Goal: Information Seeking & Learning: Learn about a topic

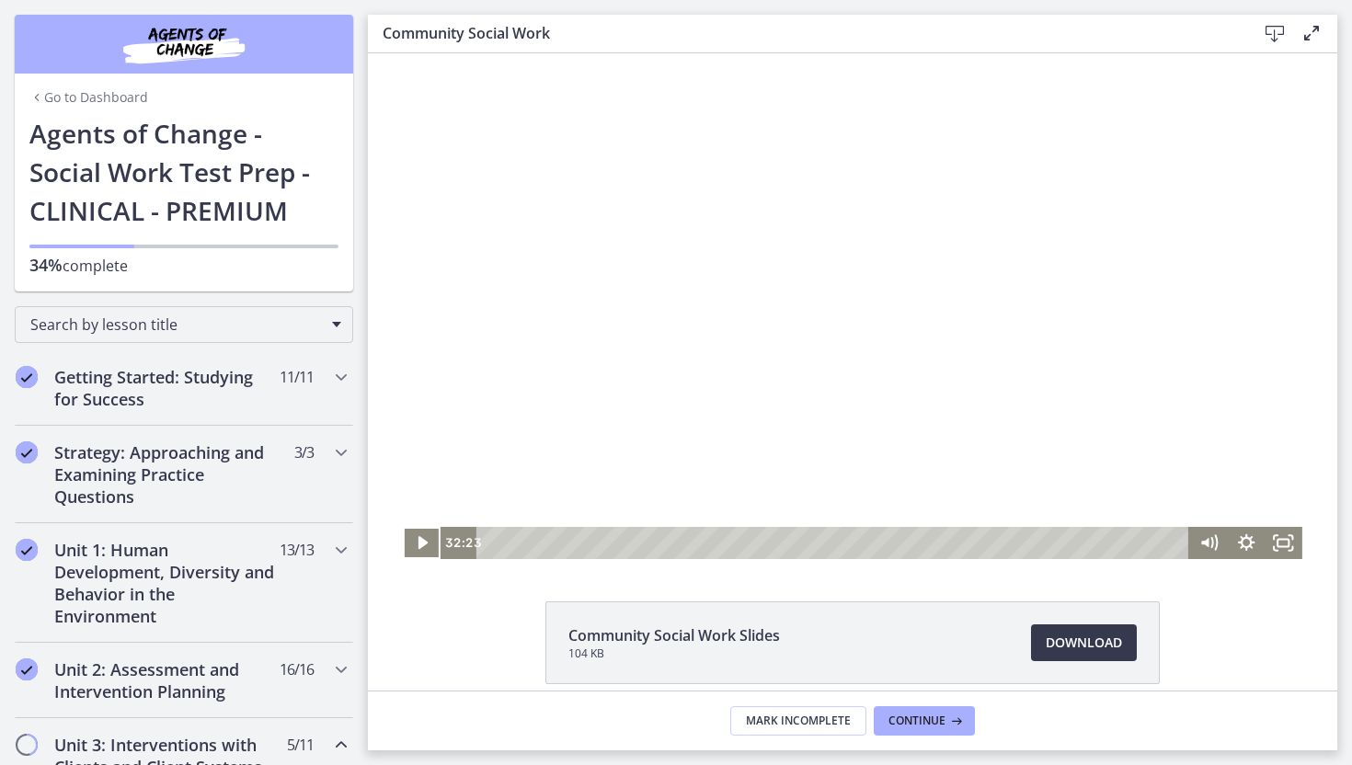
scroll to position [705, 0]
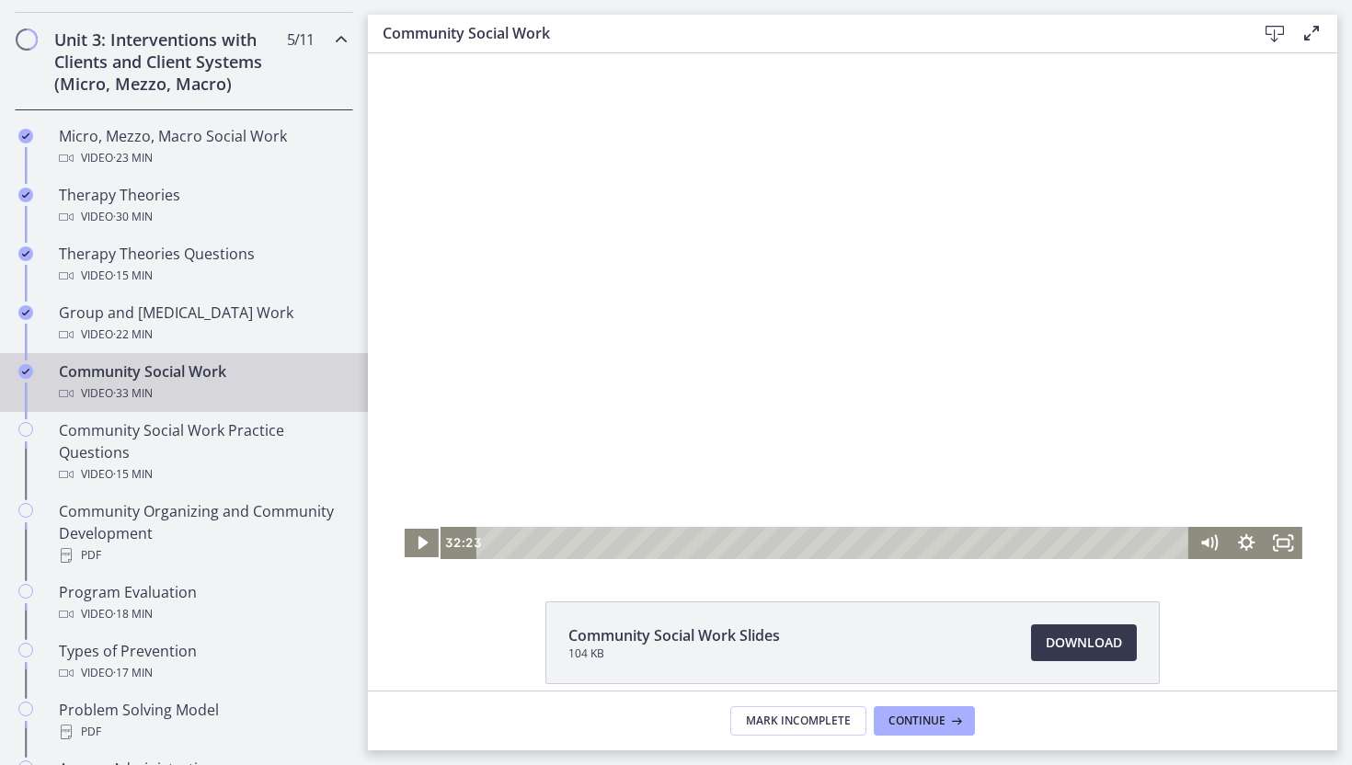
click at [423, 544] on icon "Play Video" at bounding box center [422, 542] width 9 height 13
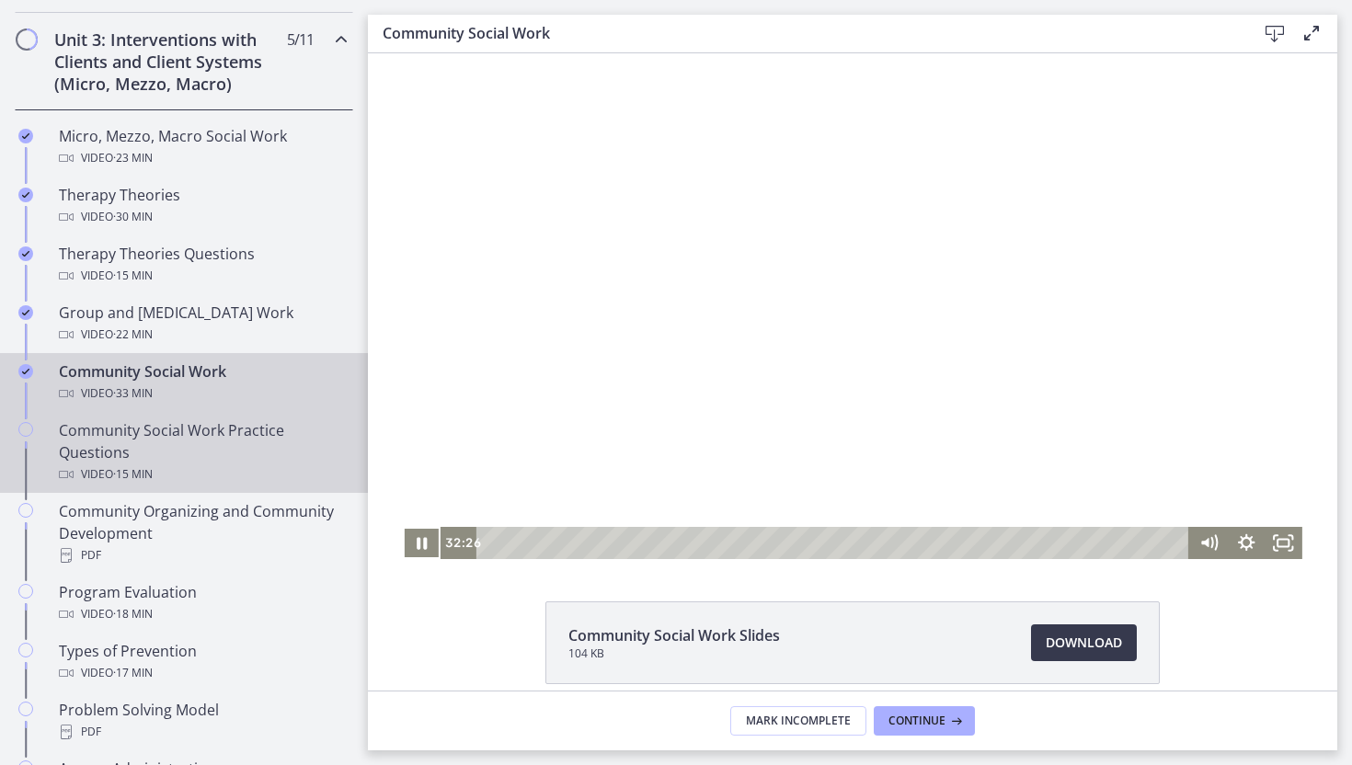
click at [150, 471] on span "· 15 min" at bounding box center [133, 475] width 40 height 22
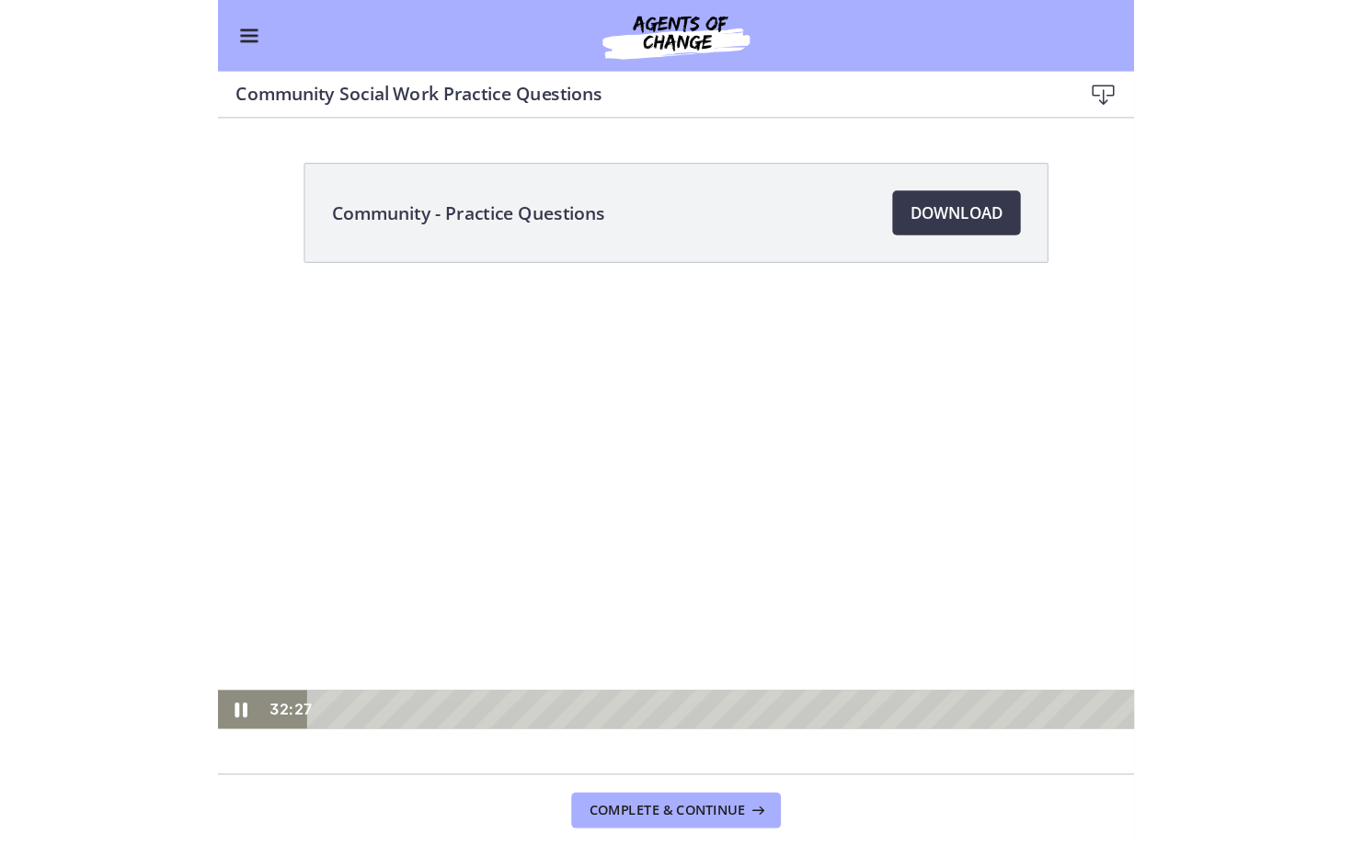
scroll to position [616, 0]
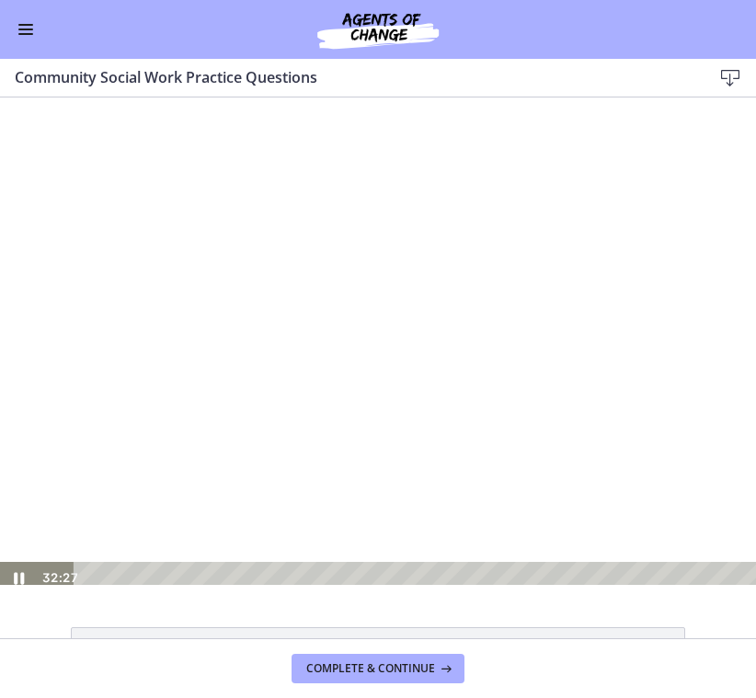
click at [29, 19] on button "Enable menu" at bounding box center [26, 29] width 22 height 22
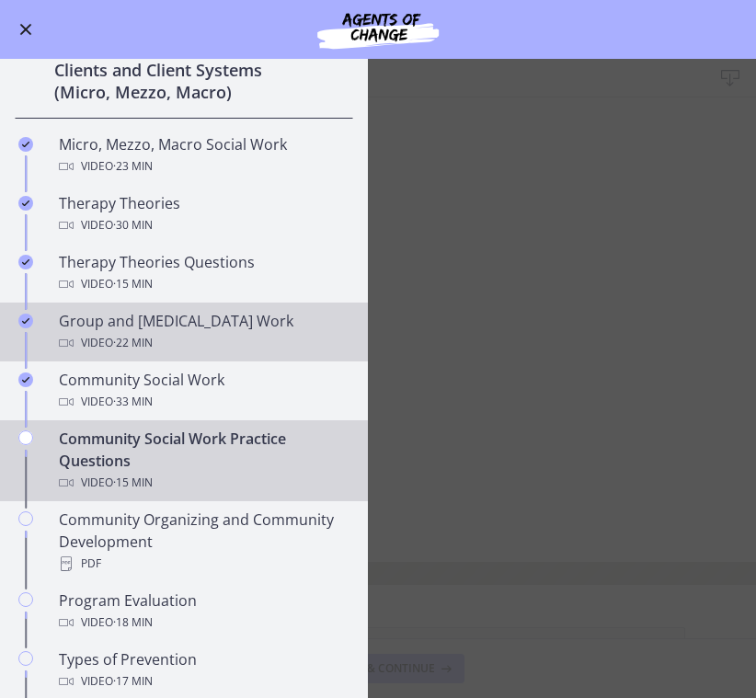
click at [235, 326] on div "Group and [MEDICAL_DATA] Work Video · 22 min" at bounding box center [202, 332] width 287 height 44
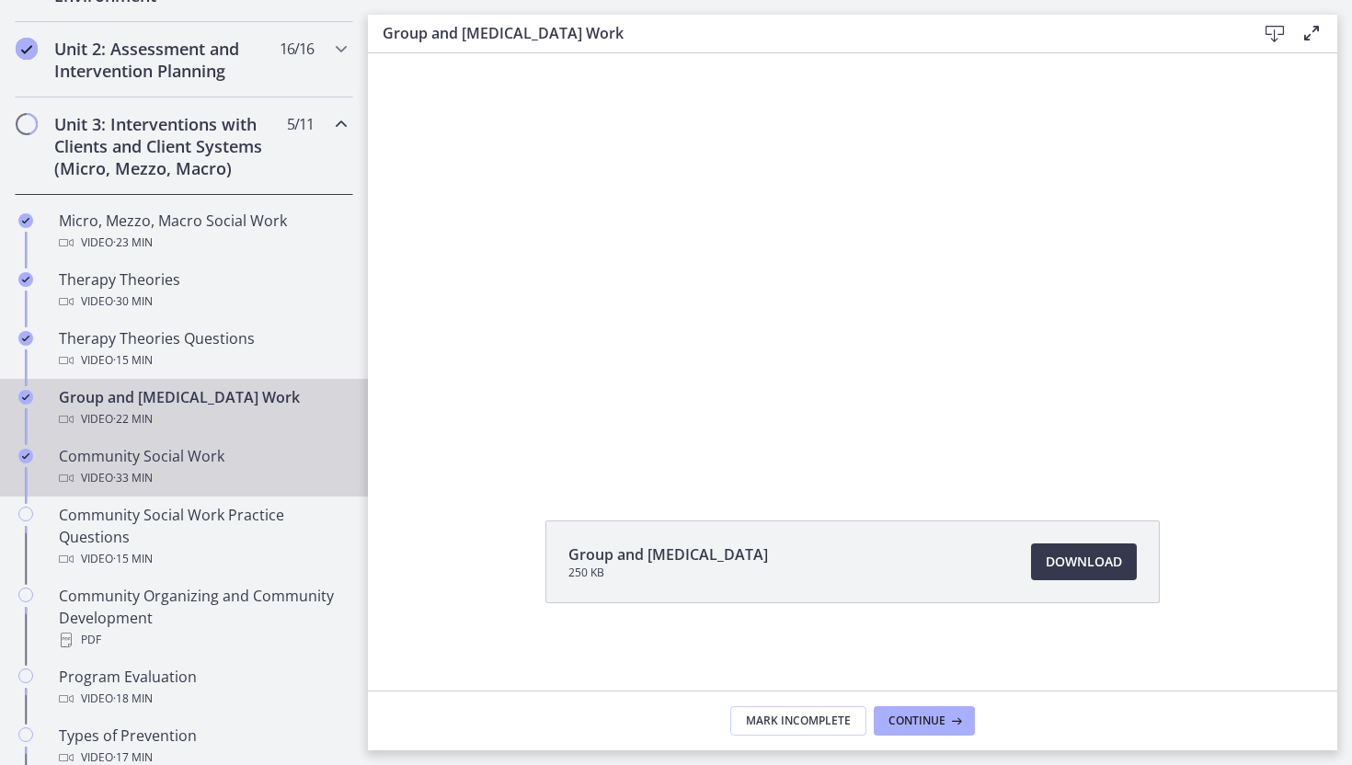
scroll to position [705, 0]
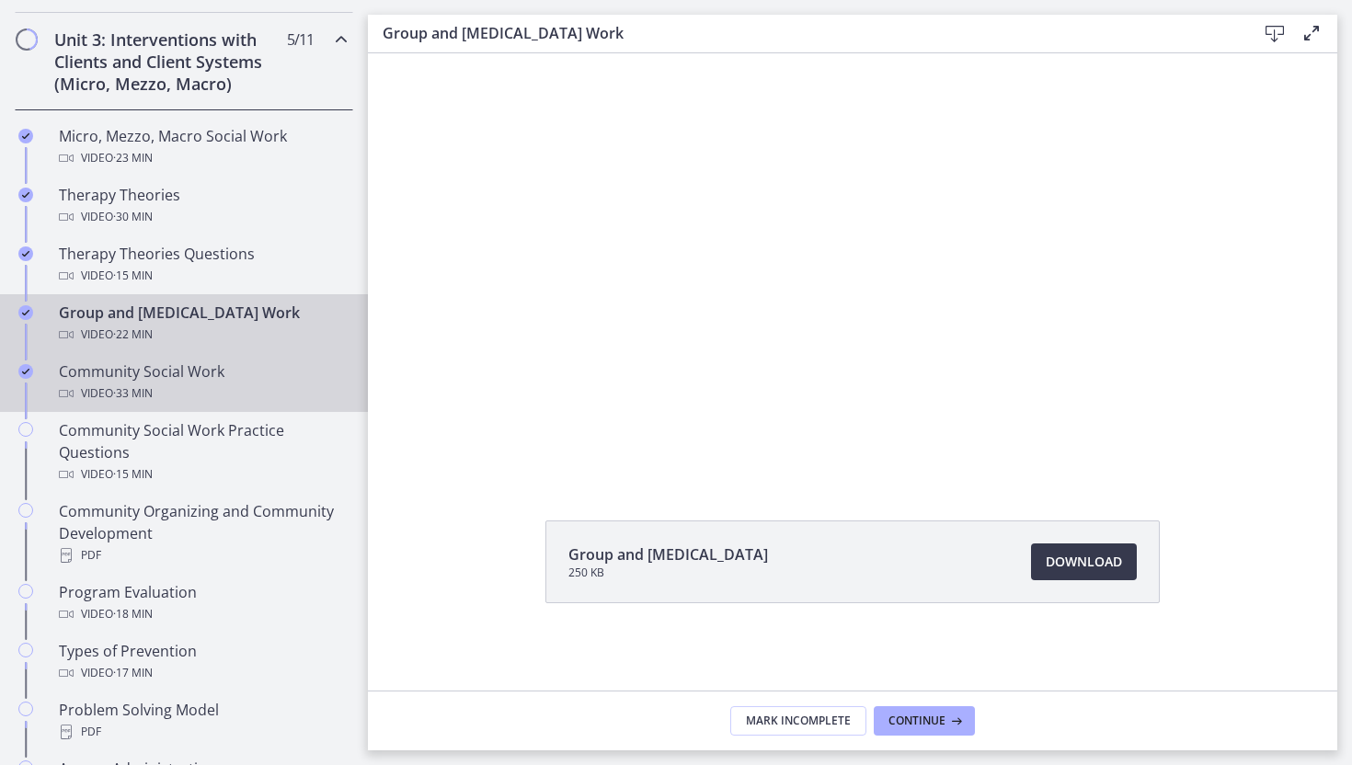
click at [205, 379] on div "Community Social Work Video · 33 min" at bounding box center [202, 383] width 287 height 44
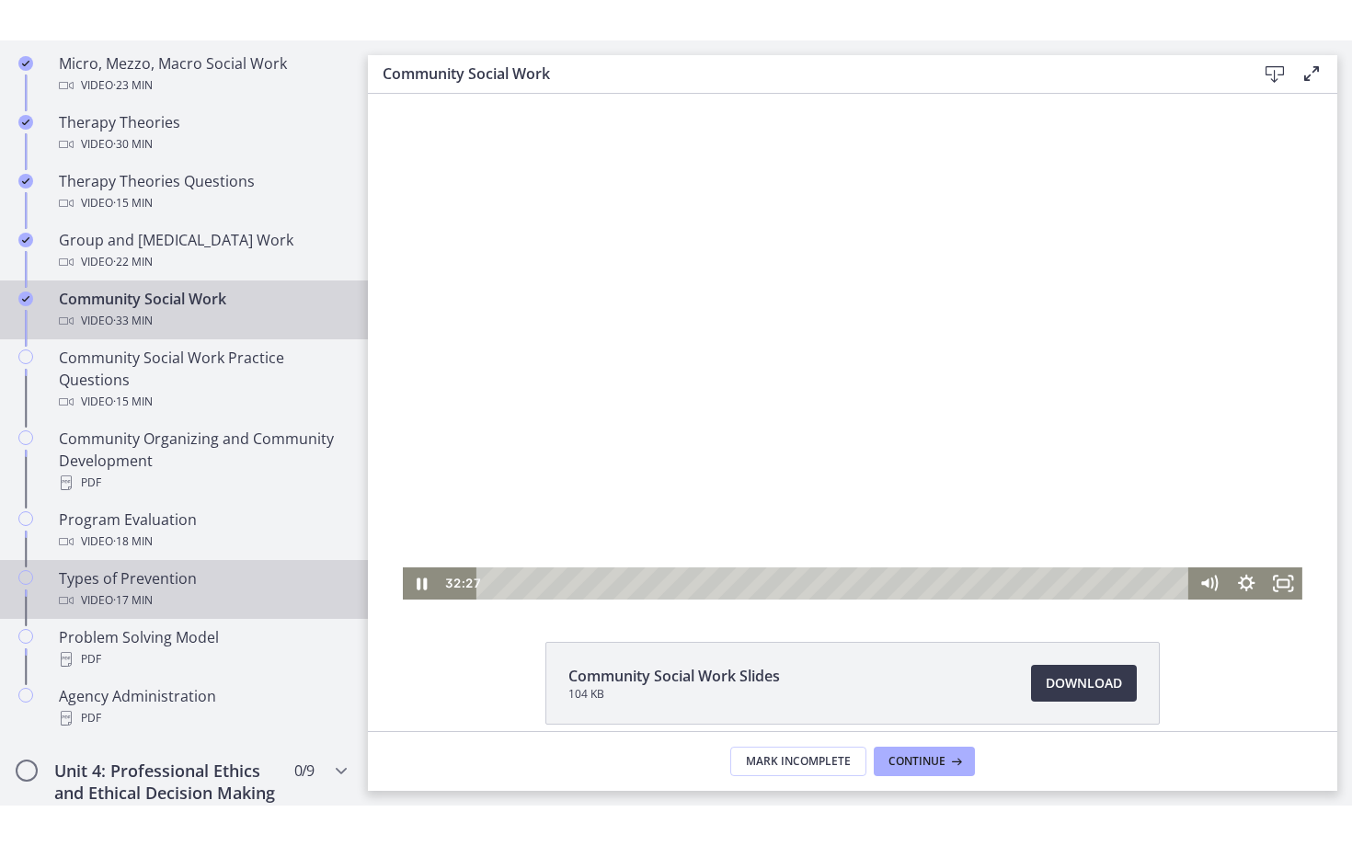
scroll to position [820, 0]
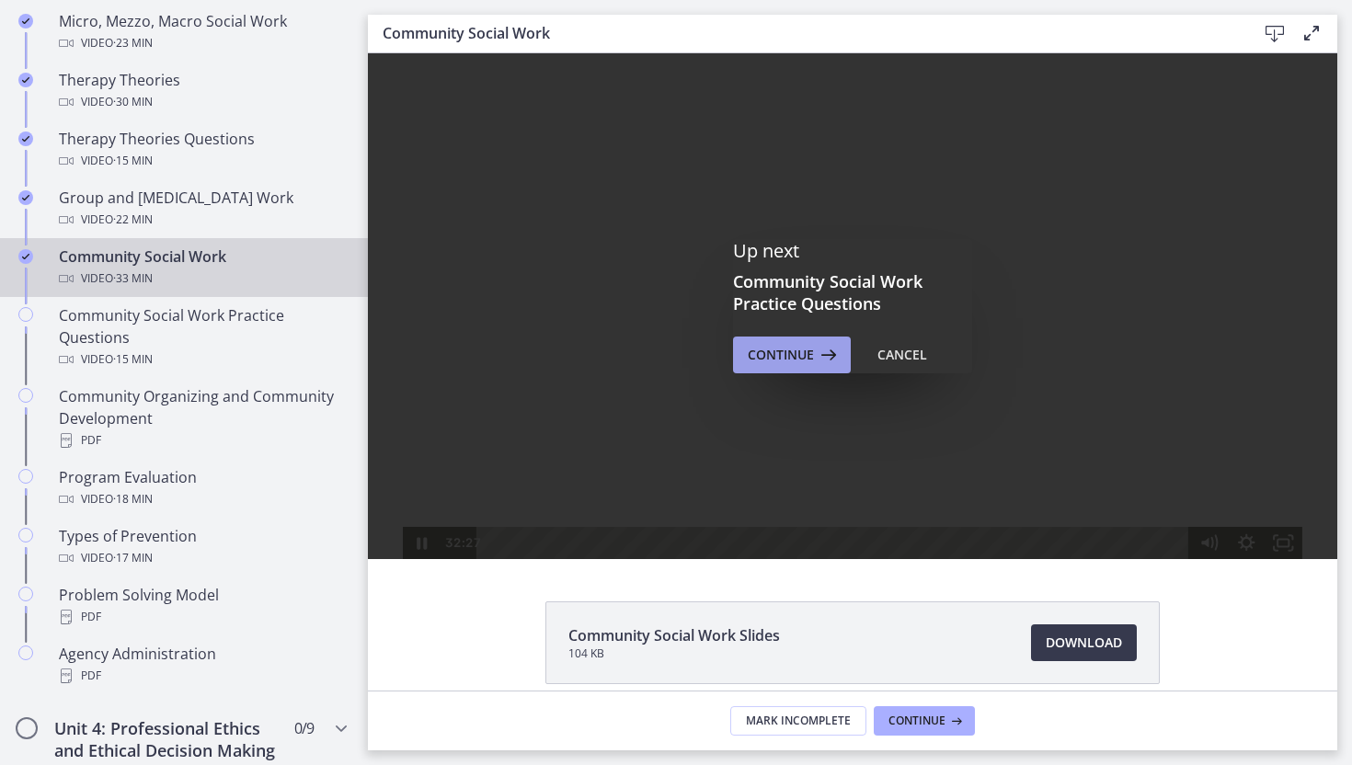
click at [782, 355] on span "Continue" at bounding box center [781, 355] width 66 height 22
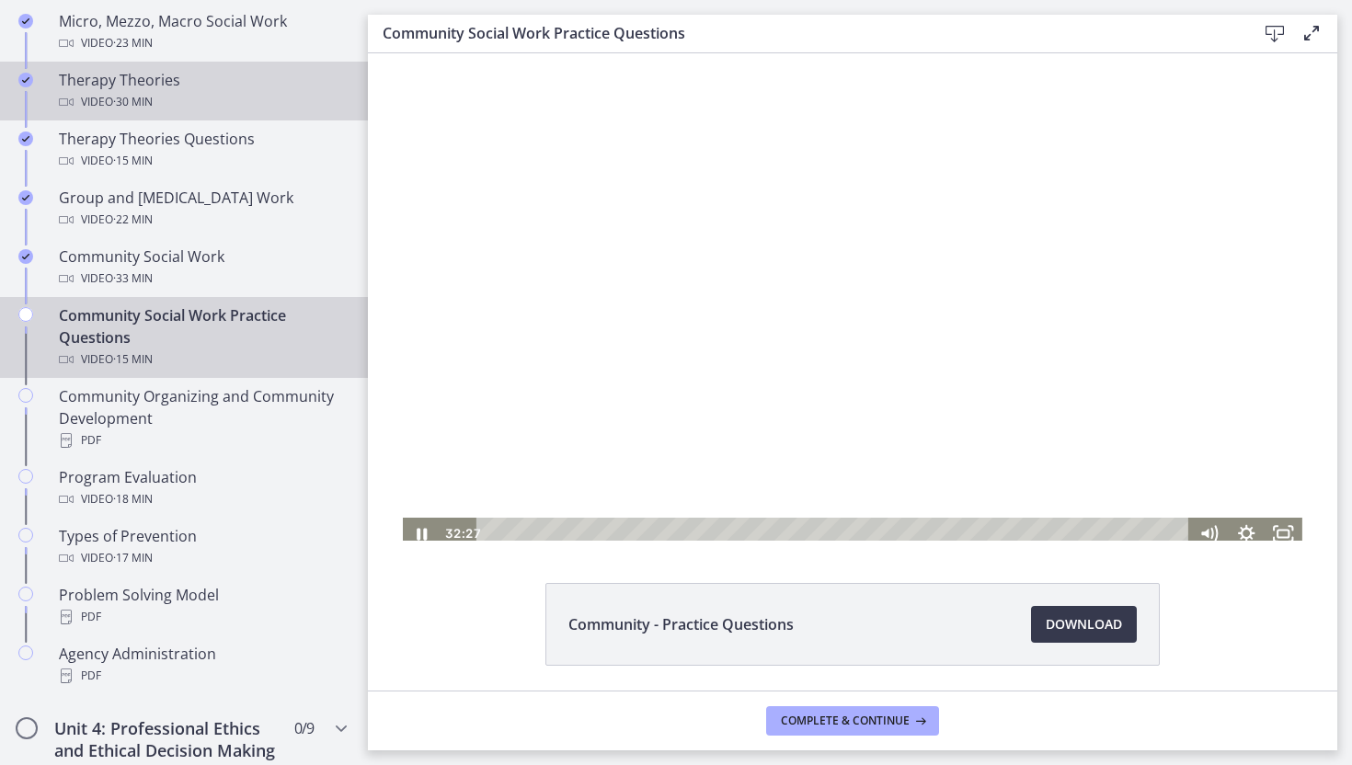
click at [122, 86] on div "Therapy Theories Video · 30 min" at bounding box center [202, 91] width 287 height 44
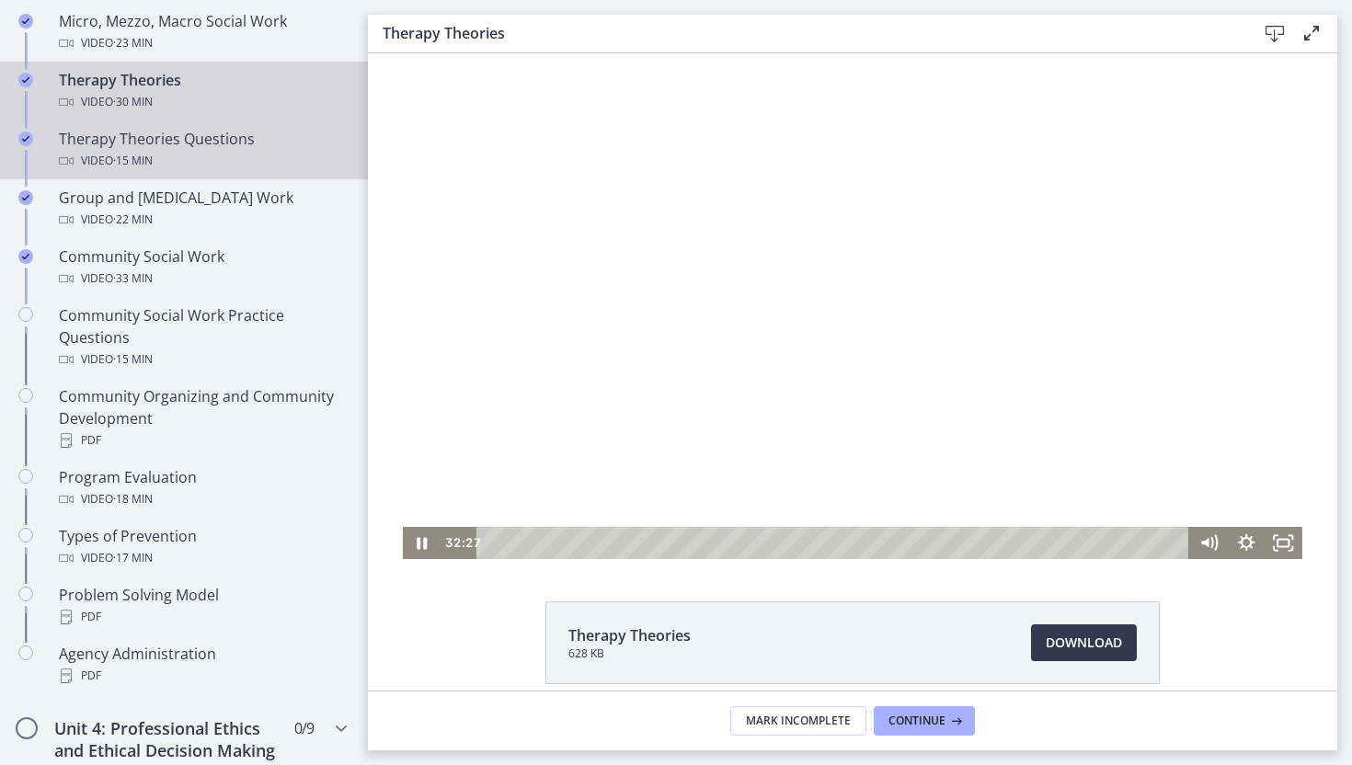
click at [142, 128] on div "Therapy Theories Questions Video · 15 min" at bounding box center [202, 150] width 287 height 44
click at [148, 80] on div "Therapy Theories Video · 30 min" at bounding box center [202, 91] width 287 height 44
click at [149, 132] on div "Therapy Theories Questions Video · 15 min" at bounding box center [202, 150] width 287 height 44
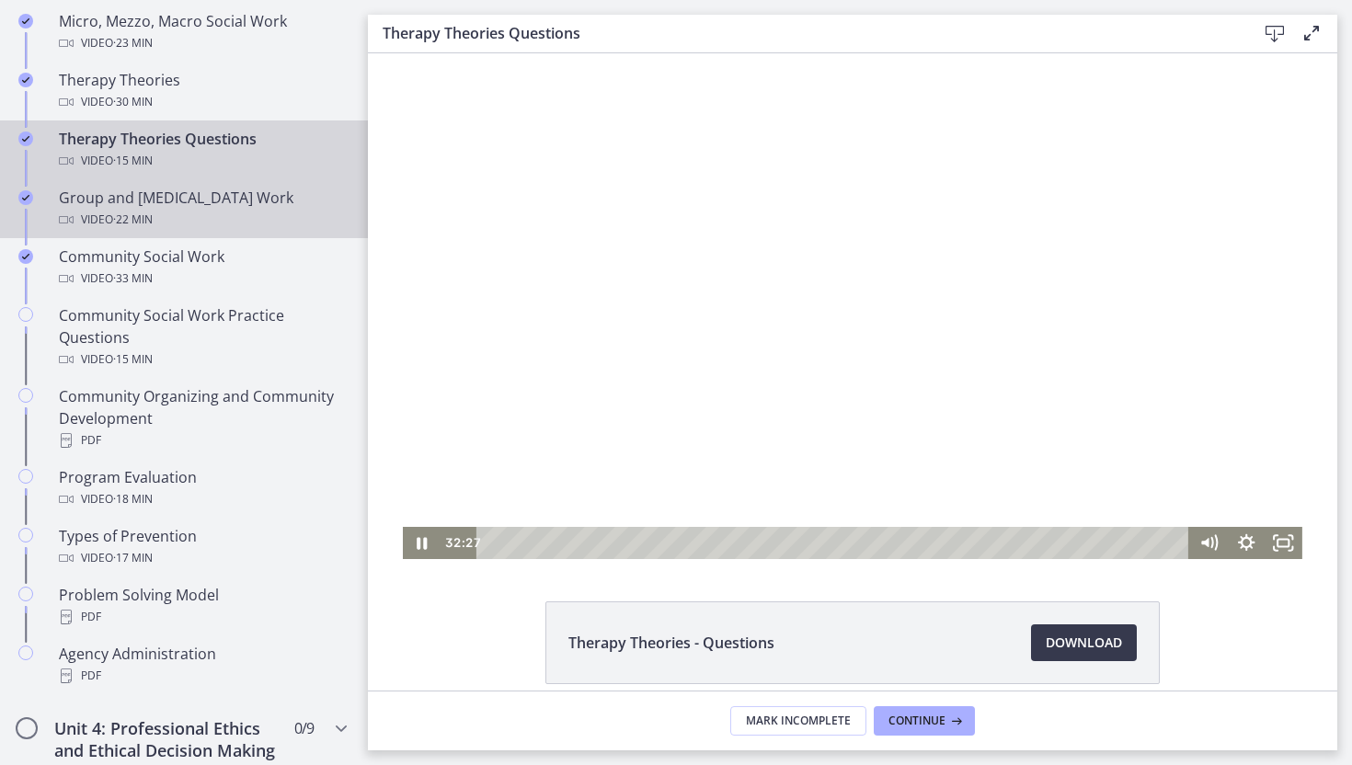
click at [153, 218] on span "· 22 min" at bounding box center [133, 220] width 40 height 22
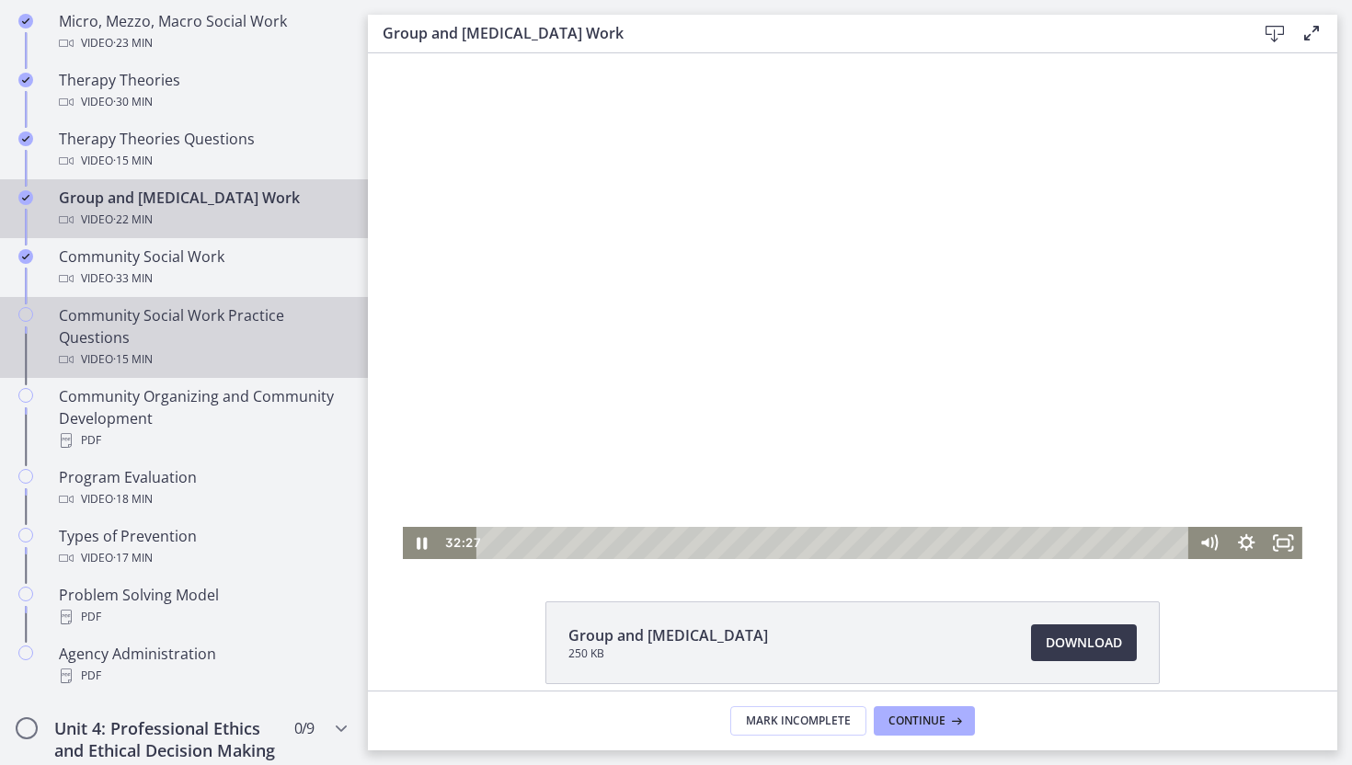
click at [174, 297] on link "Community Social Work Practice Questions Video · 15 min" at bounding box center [184, 337] width 368 height 81
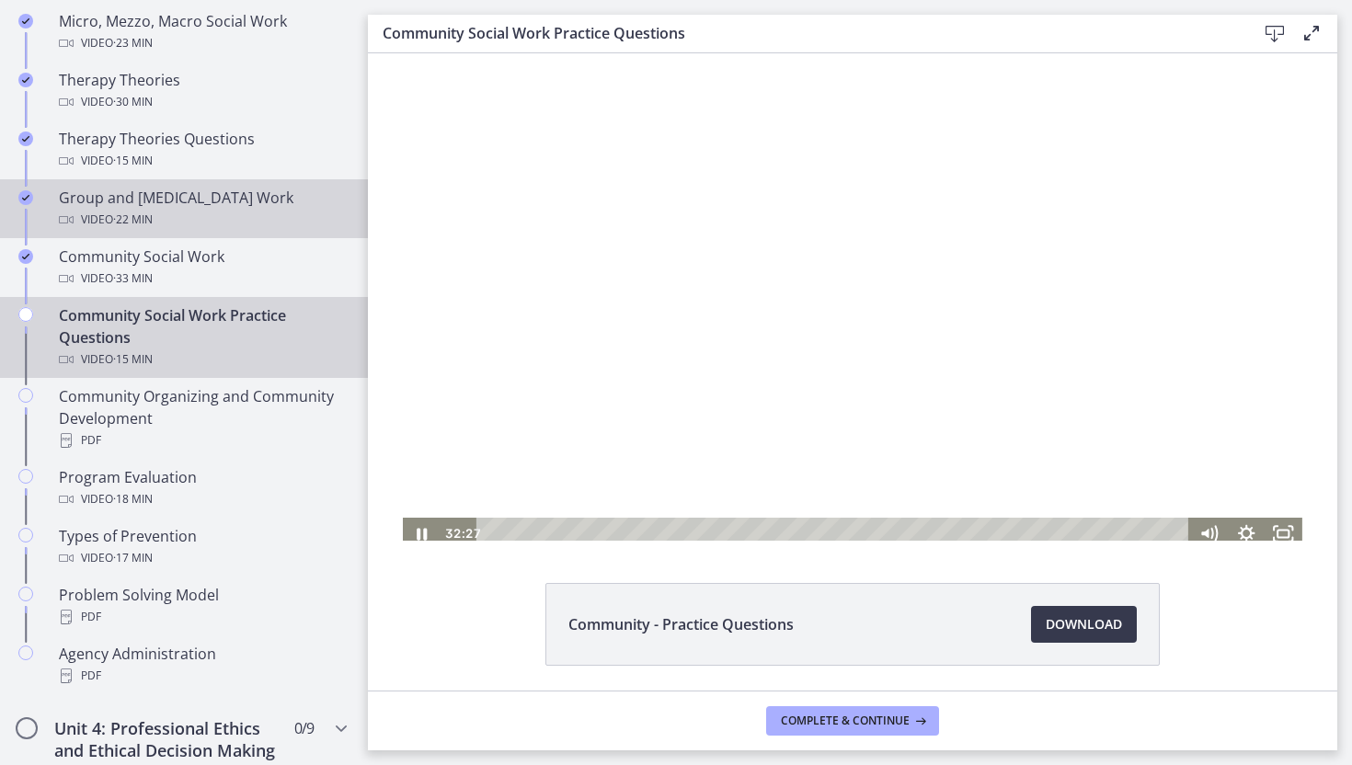
click at [189, 232] on link "Group and [MEDICAL_DATA] Work Video · 22 min" at bounding box center [184, 208] width 368 height 59
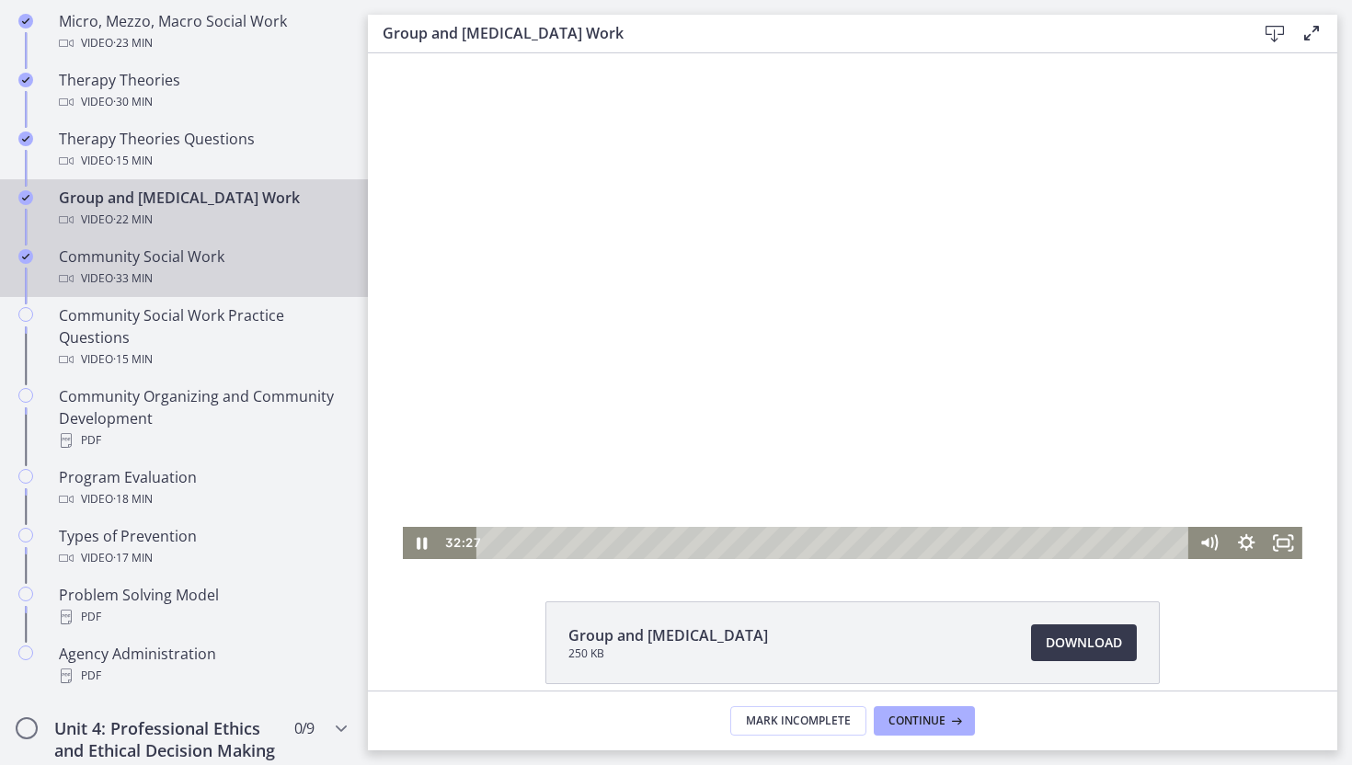
click at [265, 271] on div "Video · 33 min" at bounding box center [202, 279] width 287 height 22
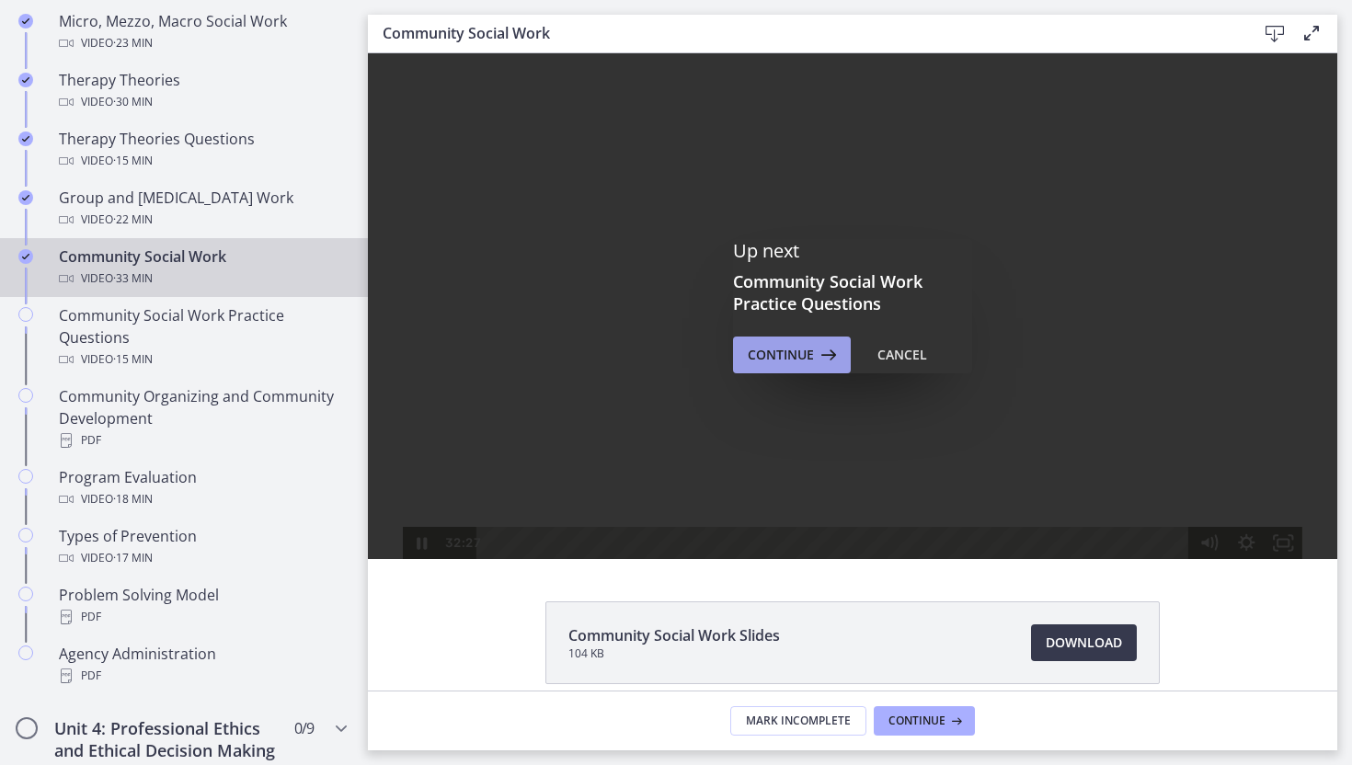
click at [781, 341] on button "Continue" at bounding box center [792, 355] width 118 height 37
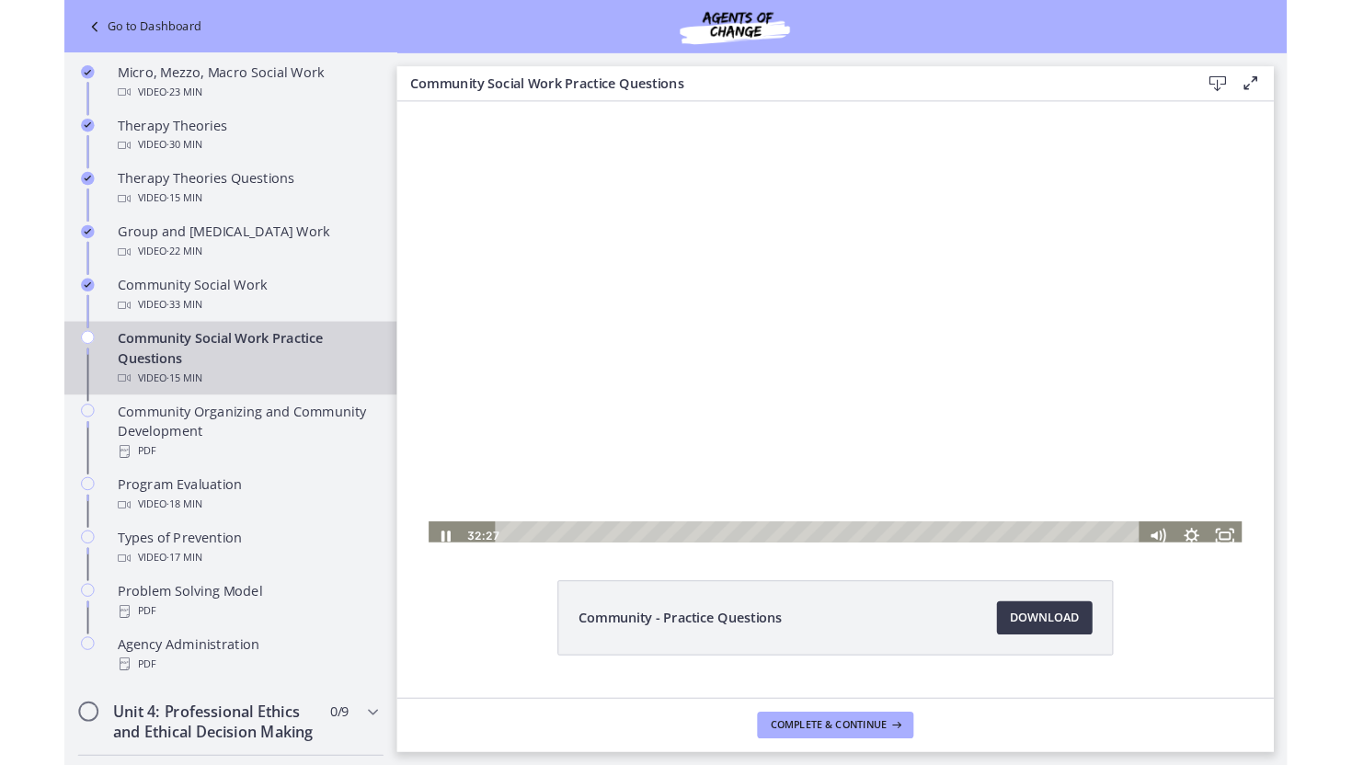
scroll to position [820, 0]
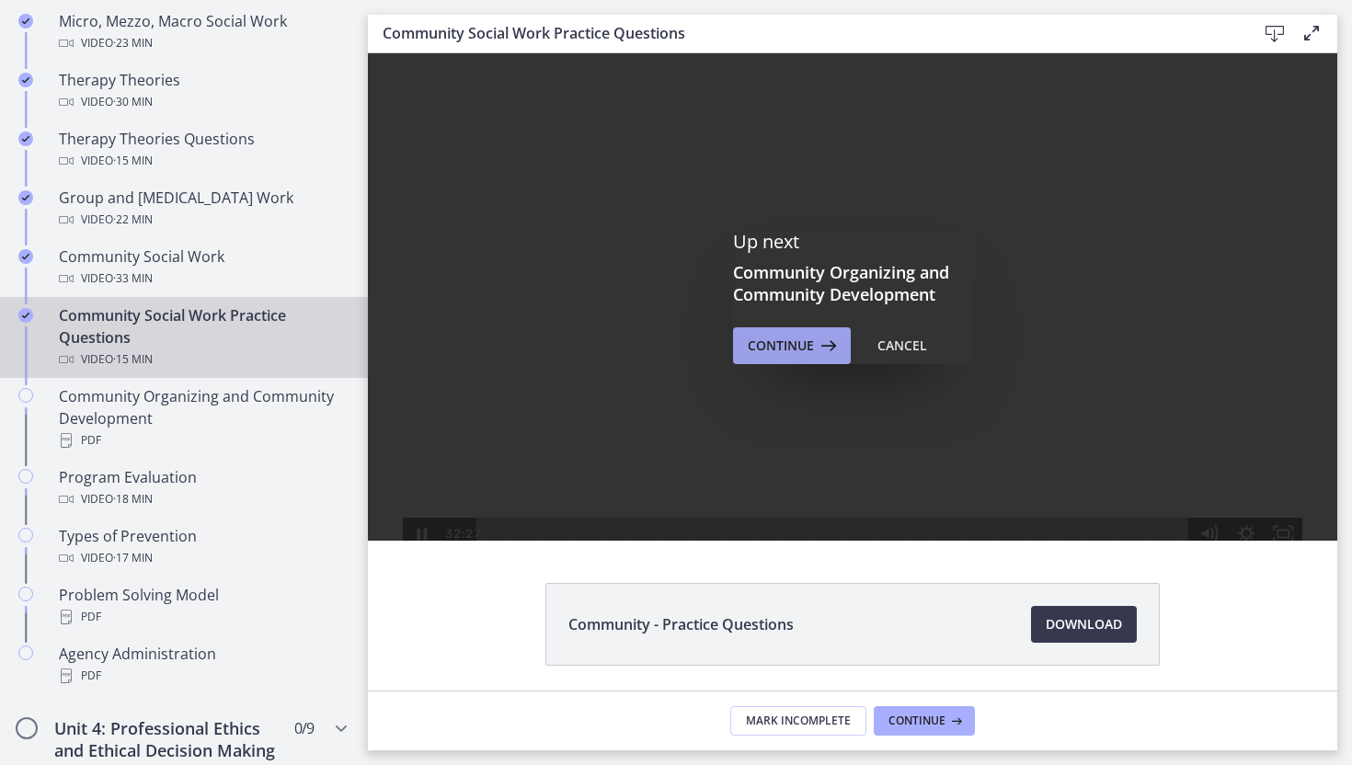
click at [766, 352] on span "Continue" at bounding box center [781, 346] width 66 height 22
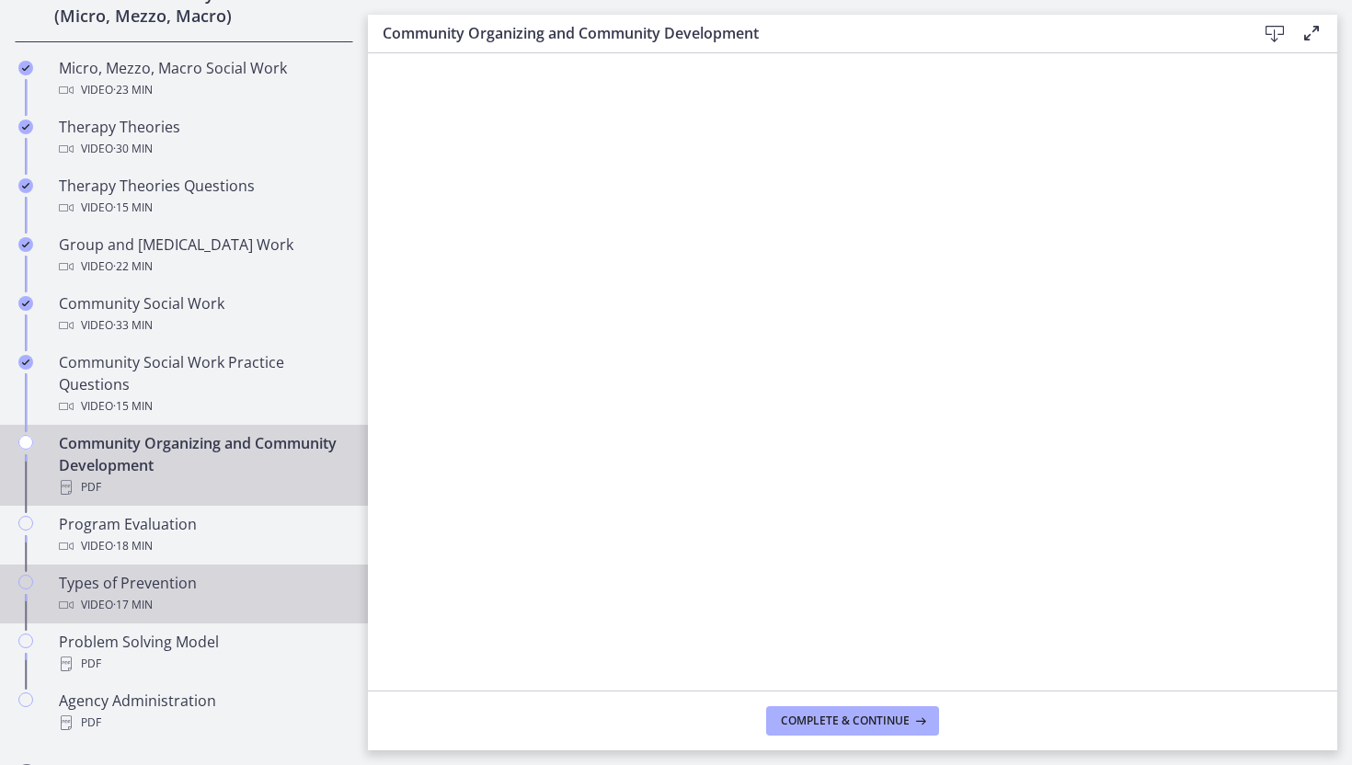
scroll to position [790, 0]
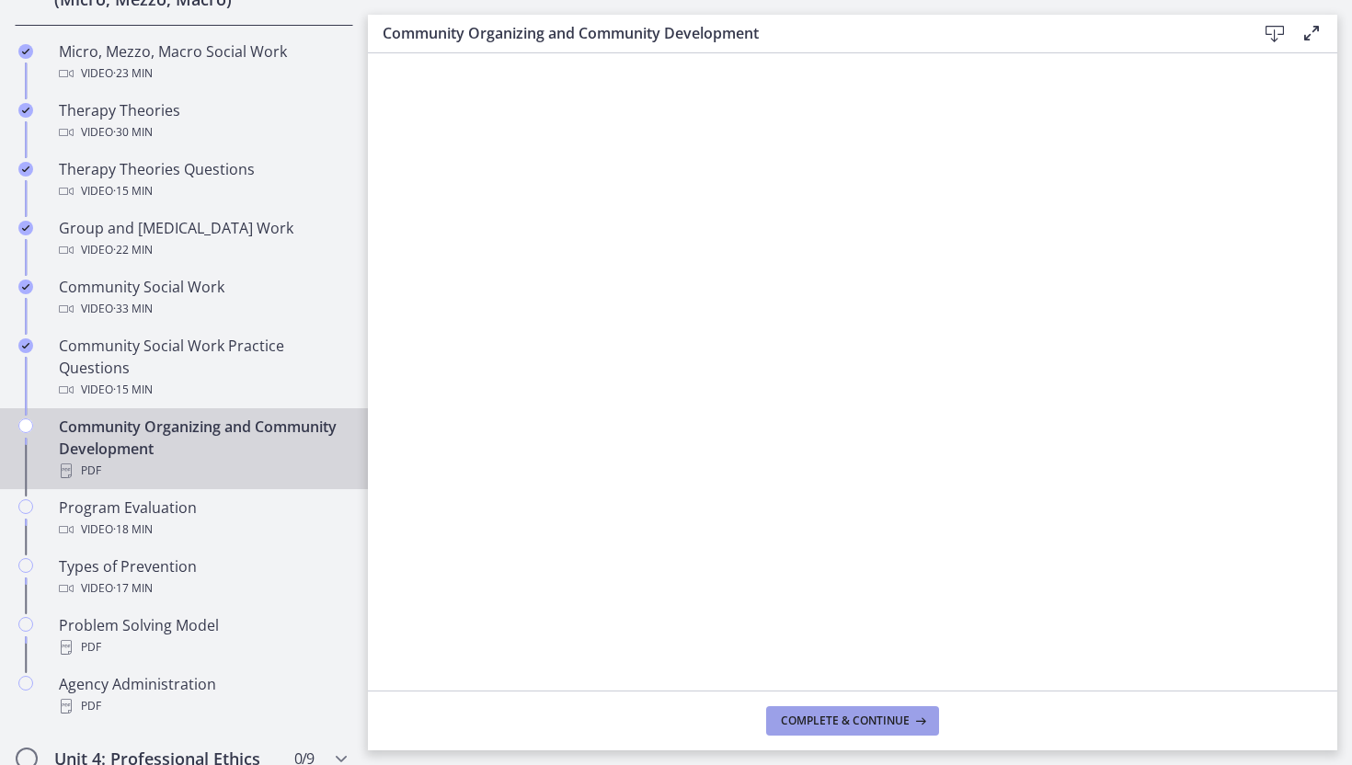
click at [841, 731] on button "Complete & continue" at bounding box center [852, 720] width 173 height 29
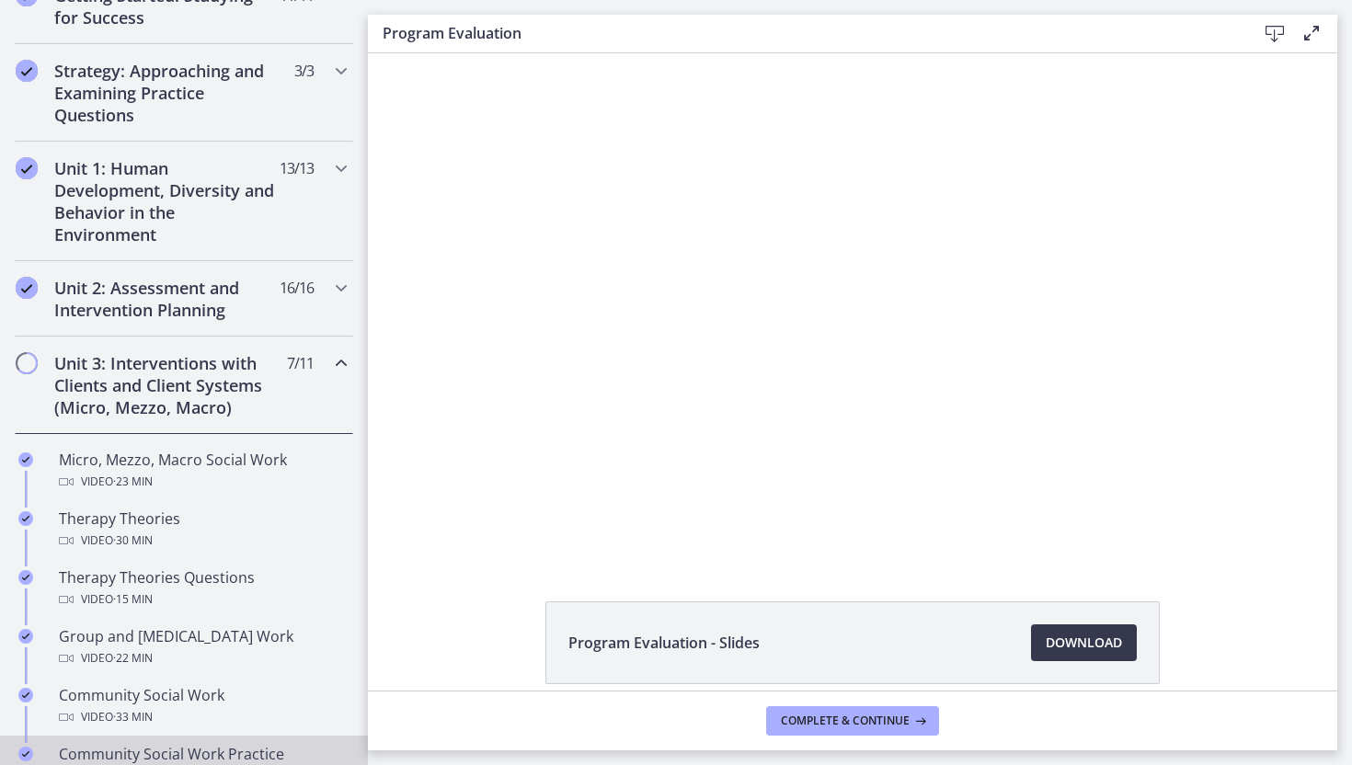
scroll to position [457, 0]
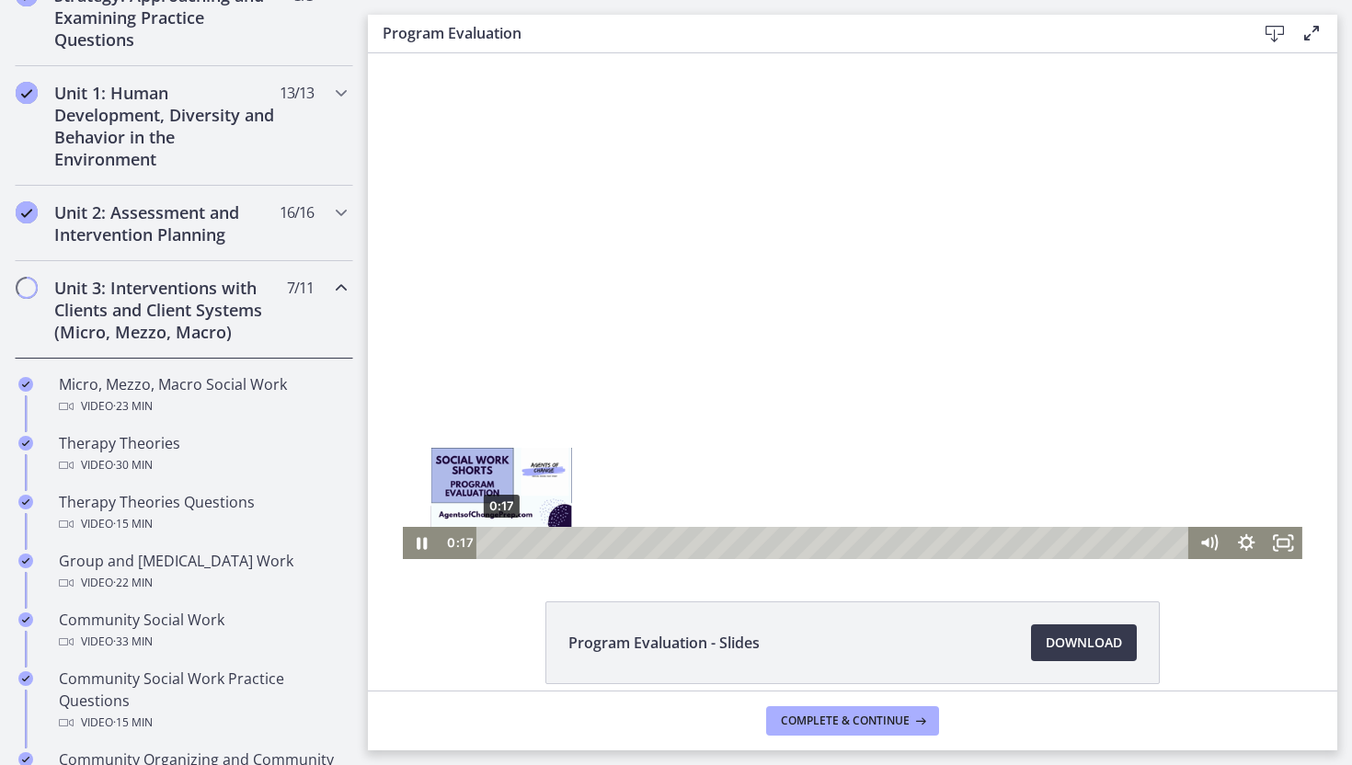
click at [501, 544] on div "0:17" at bounding box center [835, 543] width 690 height 32
drag, startPoint x: 501, startPoint y: 544, endPoint x: 459, endPoint y: 544, distance: 42.3
click at [459, 544] on div "0:00 0:00" at bounding box center [816, 543] width 750 height 32
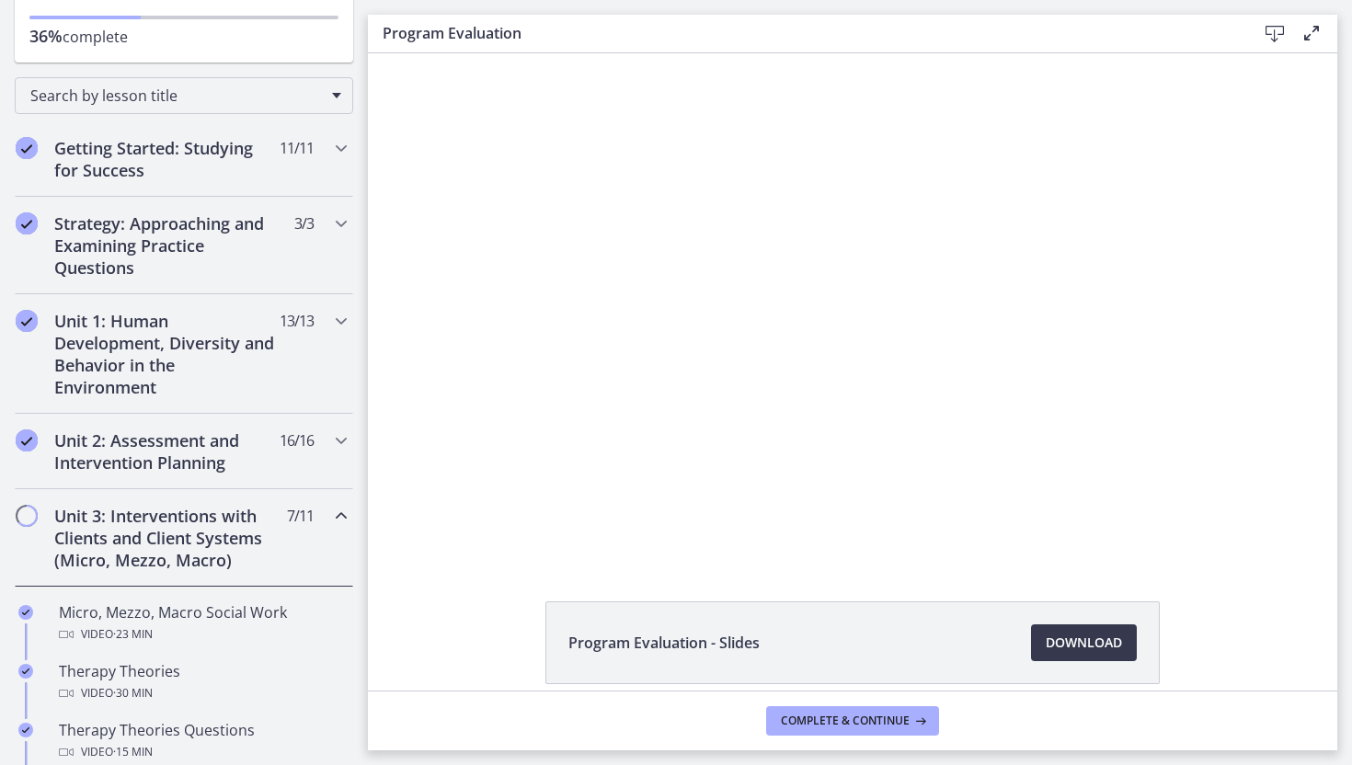
scroll to position [228, 0]
click at [146, 567] on h2 "Unit 3: Interventions with Clients and Client Systems (Micro, Mezzo, Macro)" at bounding box center [166, 539] width 224 height 66
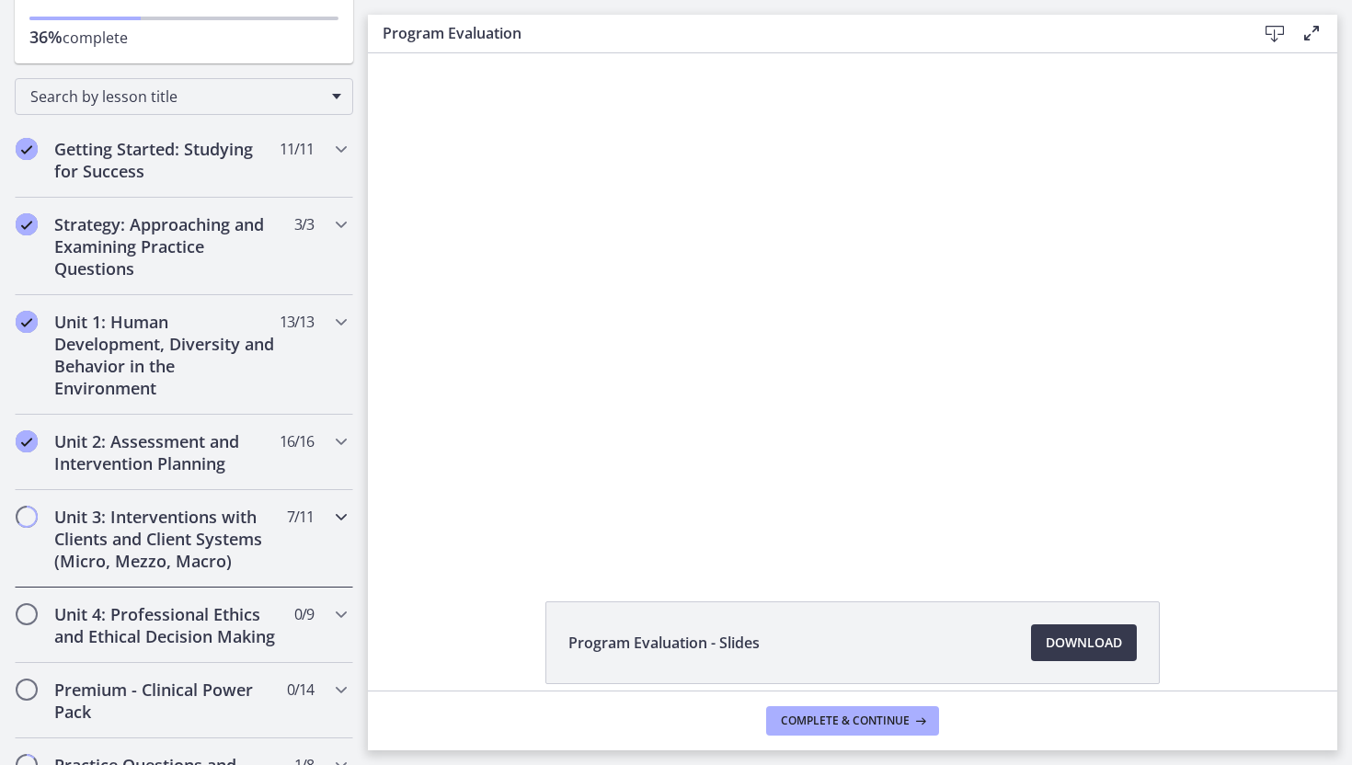
click at [146, 567] on h2 "Unit 3: Interventions with Clients and Client Systems (Micro, Mezzo, Macro)" at bounding box center [166, 539] width 224 height 66
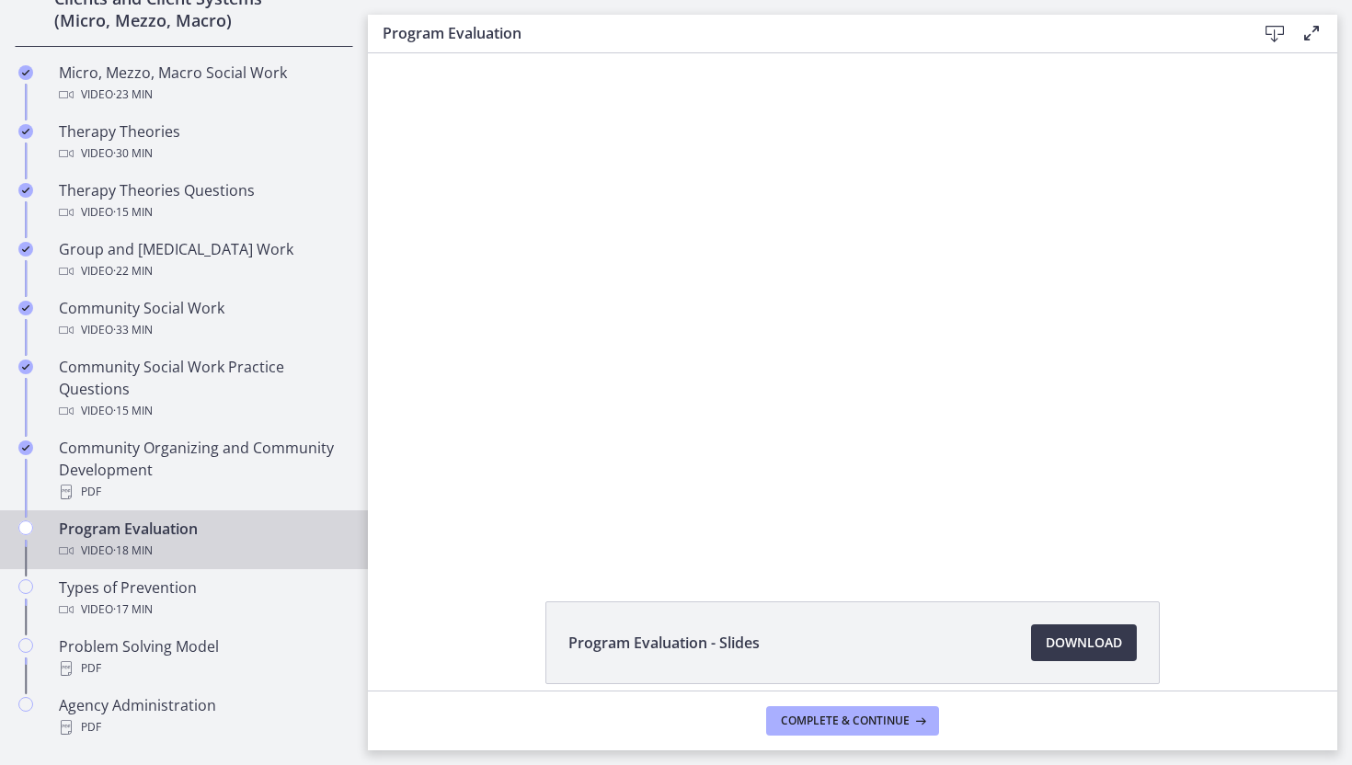
scroll to position [811, 0]
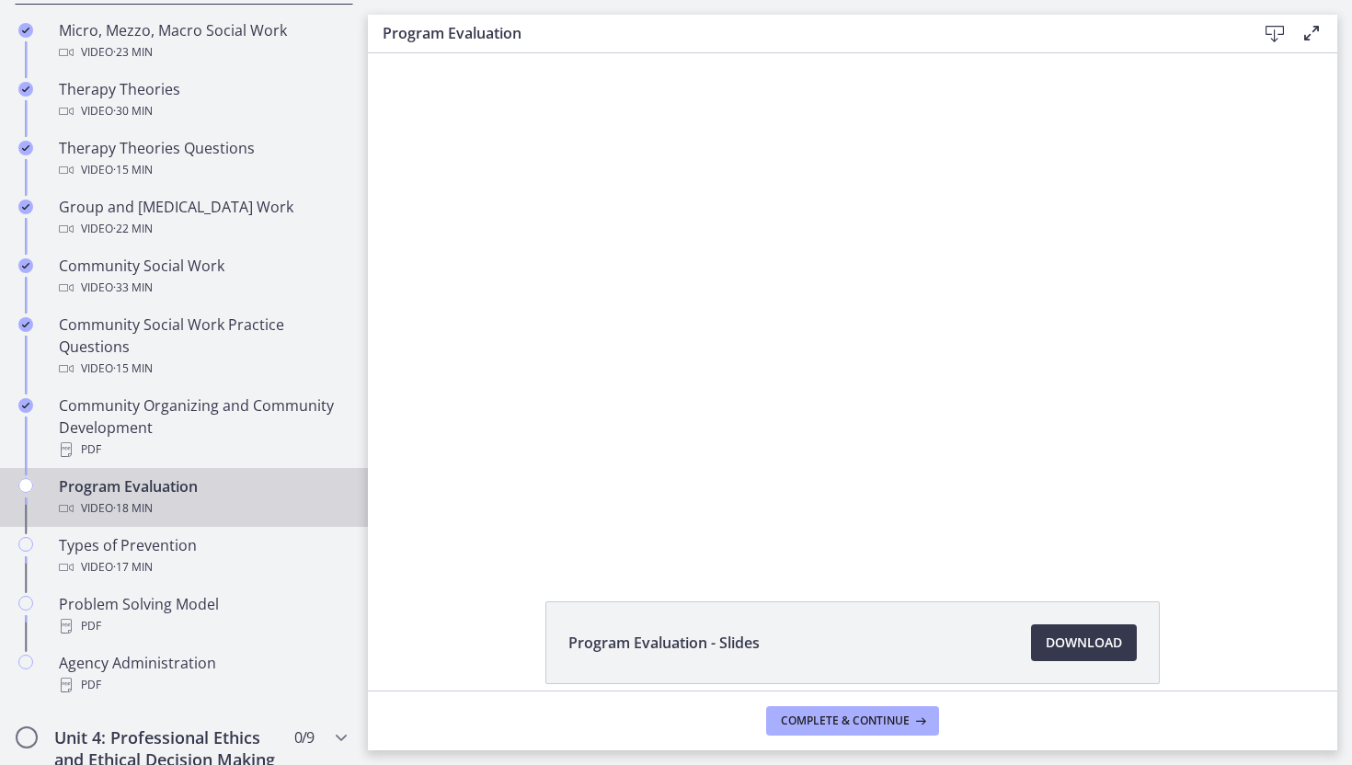
click at [253, 508] on div "Video · 18 min" at bounding box center [202, 509] width 287 height 22
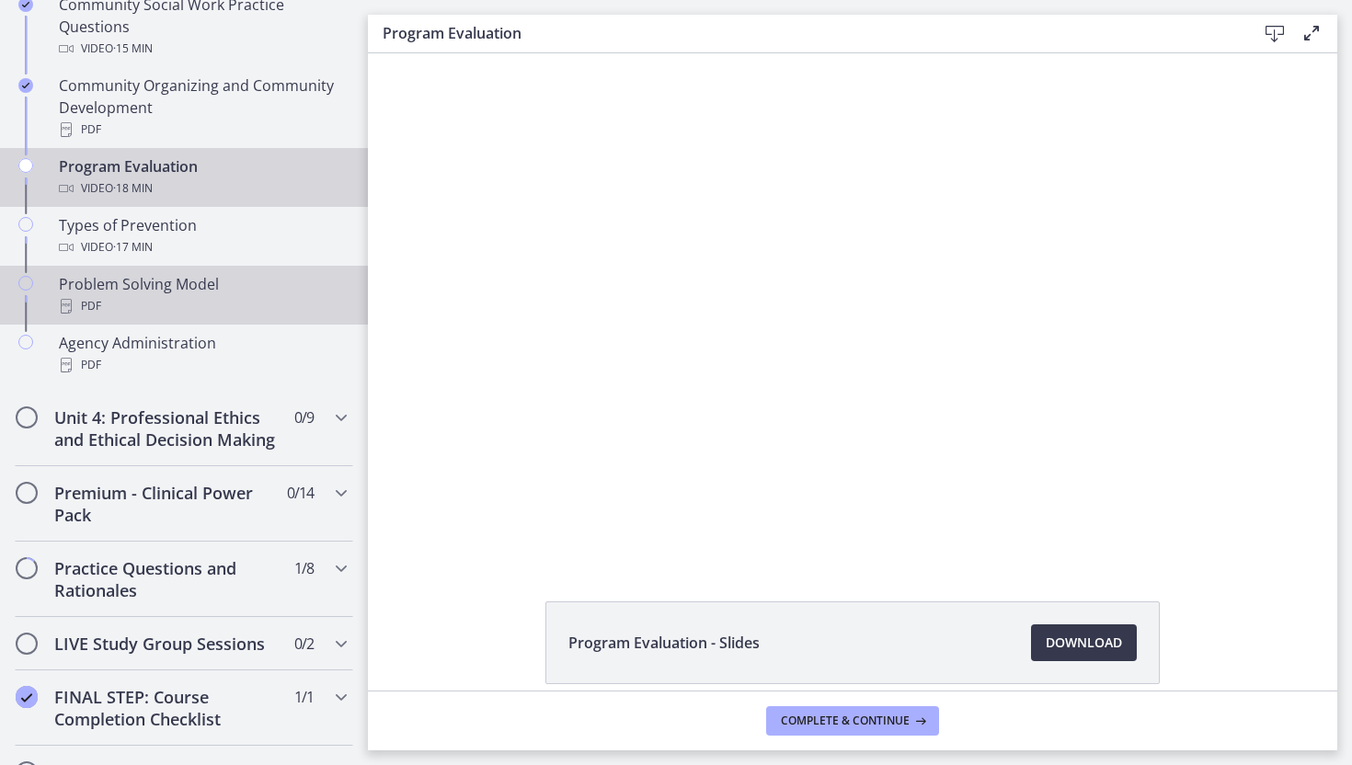
scroll to position [1132, 0]
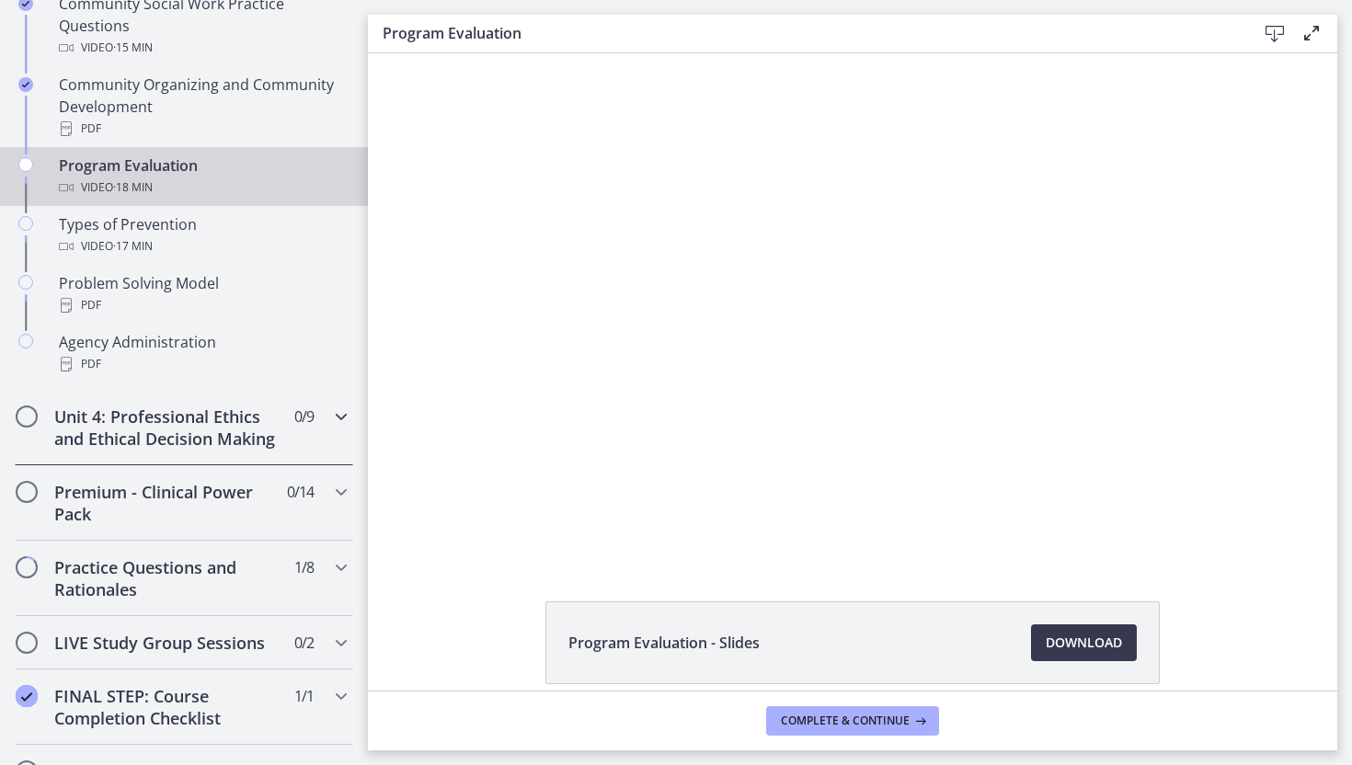
click at [343, 416] on icon "Chapters" at bounding box center [341, 417] width 22 height 22
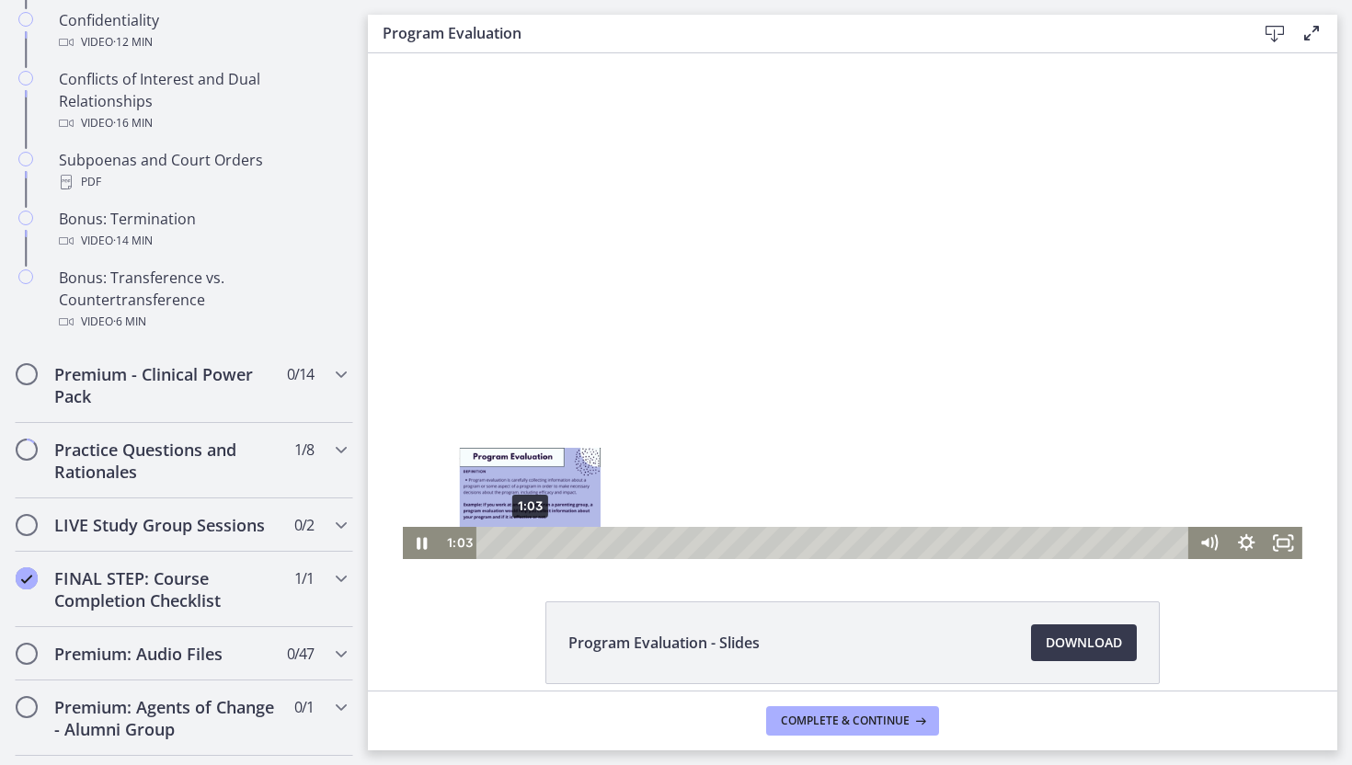
click at [530, 547] on div "1:03" at bounding box center [835, 543] width 690 height 32
drag, startPoint x: 877, startPoint y: 613, endPoint x: 520, endPoint y: 547, distance: 363.7
click at [520, 547] on div "Playbar" at bounding box center [519, 543] width 10 height 10
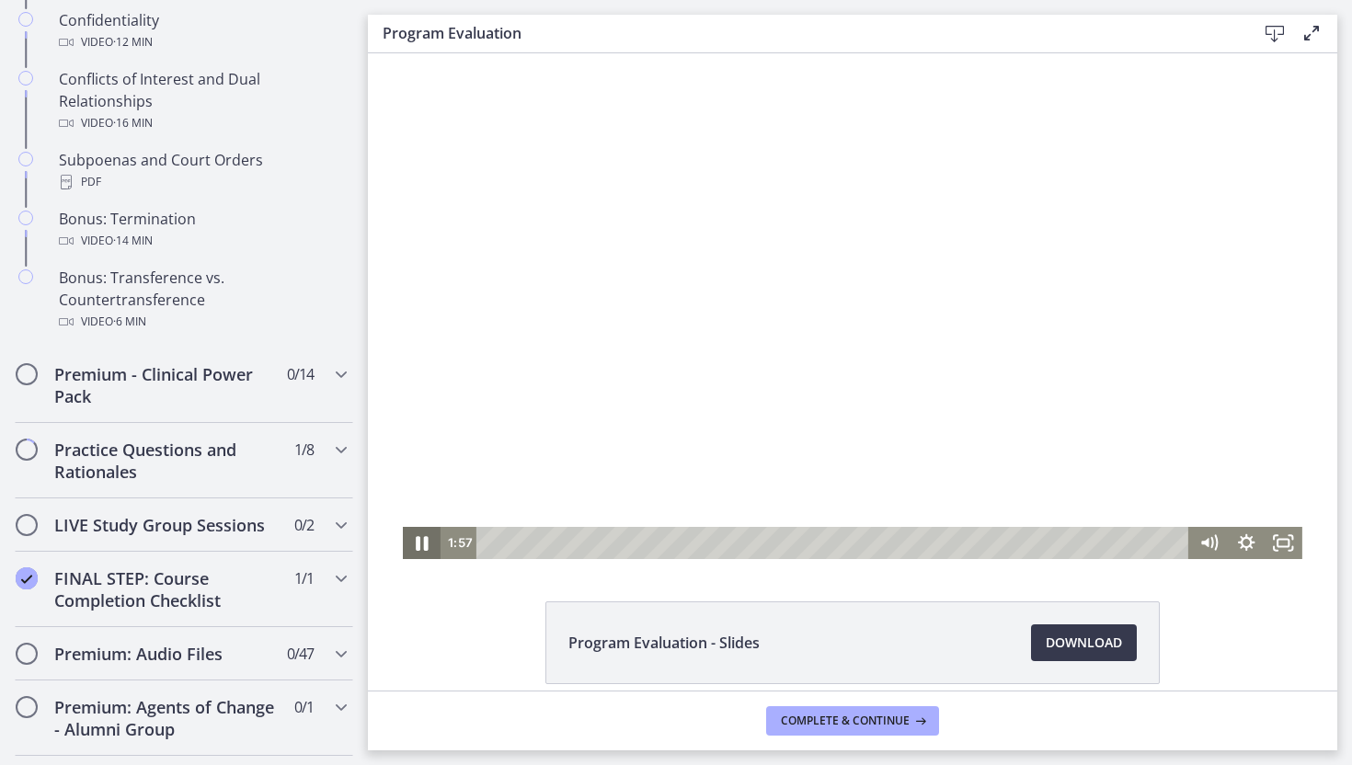
click at [428, 547] on icon "Pause" at bounding box center [421, 542] width 45 height 39
click at [428, 547] on icon "Play Video" at bounding box center [423, 542] width 45 height 39
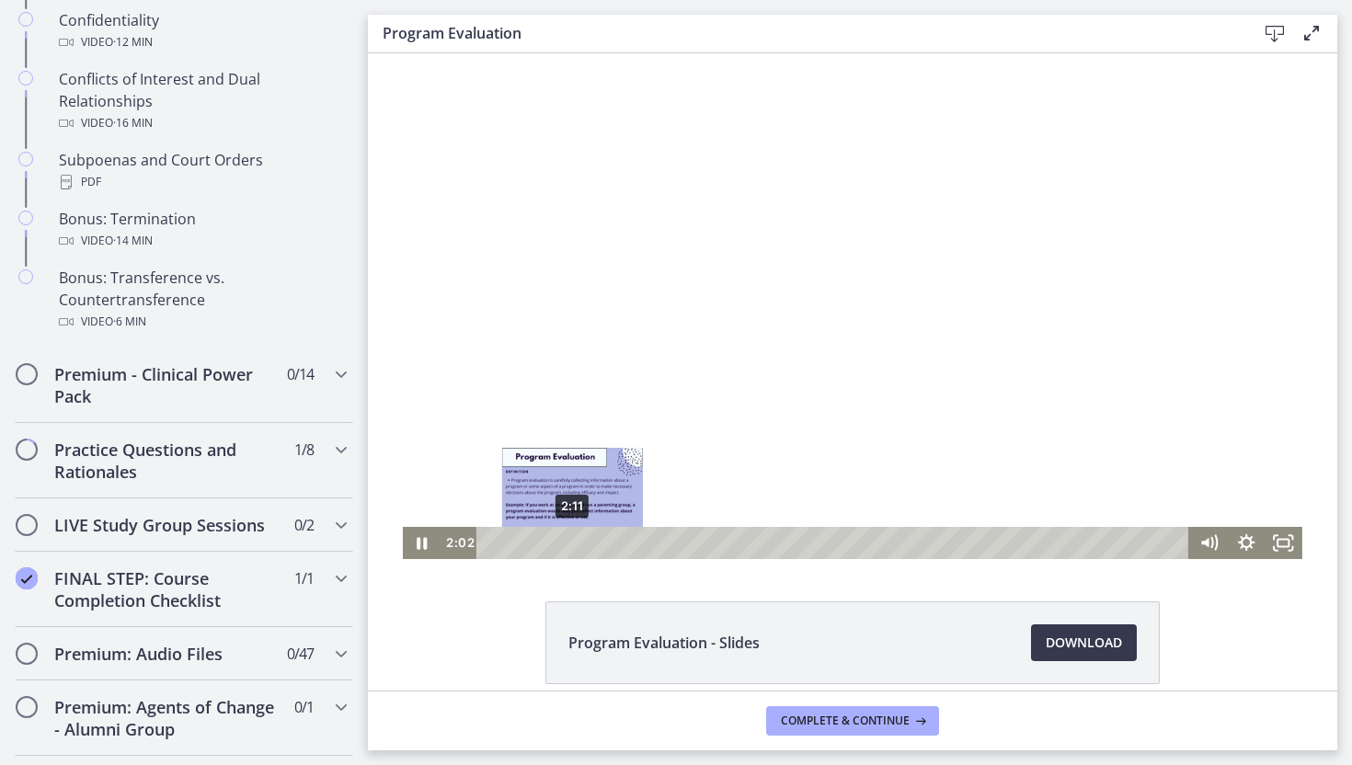
click at [574, 541] on div "2:11" at bounding box center [835, 543] width 690 height 32
click at [579, 541] on div "2:22" at bounding box center [835, 543] width 690 height 32
click at [594, 541] on div "2:46" at bounding box center [835, 543] width 690 height 32
click at [602, 542] on div "2:58" at bounding box center [835, 543] width 690 height 32
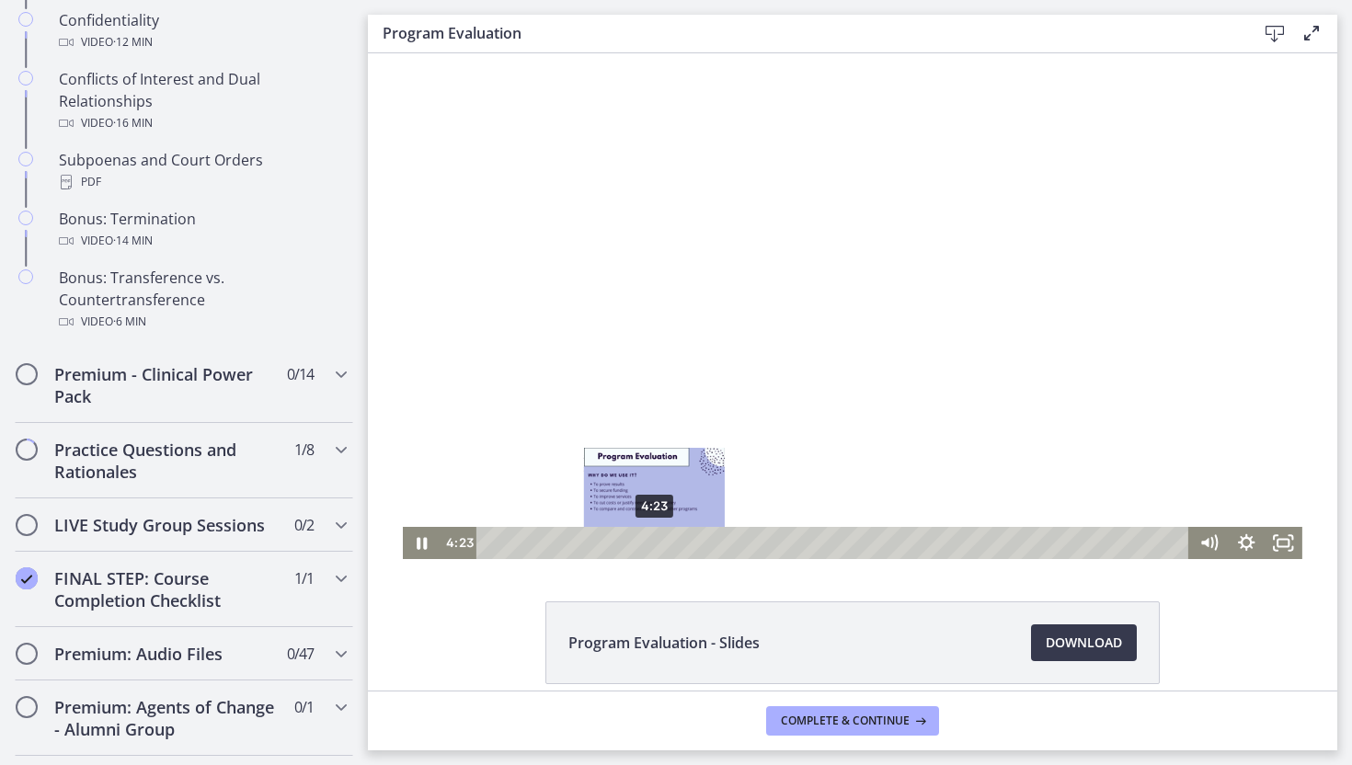
click at [655, 544] on div "4:23" at bounding box center [835, 543] width 690 height 32
click at [664, 544] on div "4:23" at bounding box center [835, 543] width 690 height 32
click at [685, 544] on div "5:11" at bounding box center [835, 543] width 690 height 32
click at [696, 544] on div "5:29" at bounding box center [835, 543] width 690 height 32
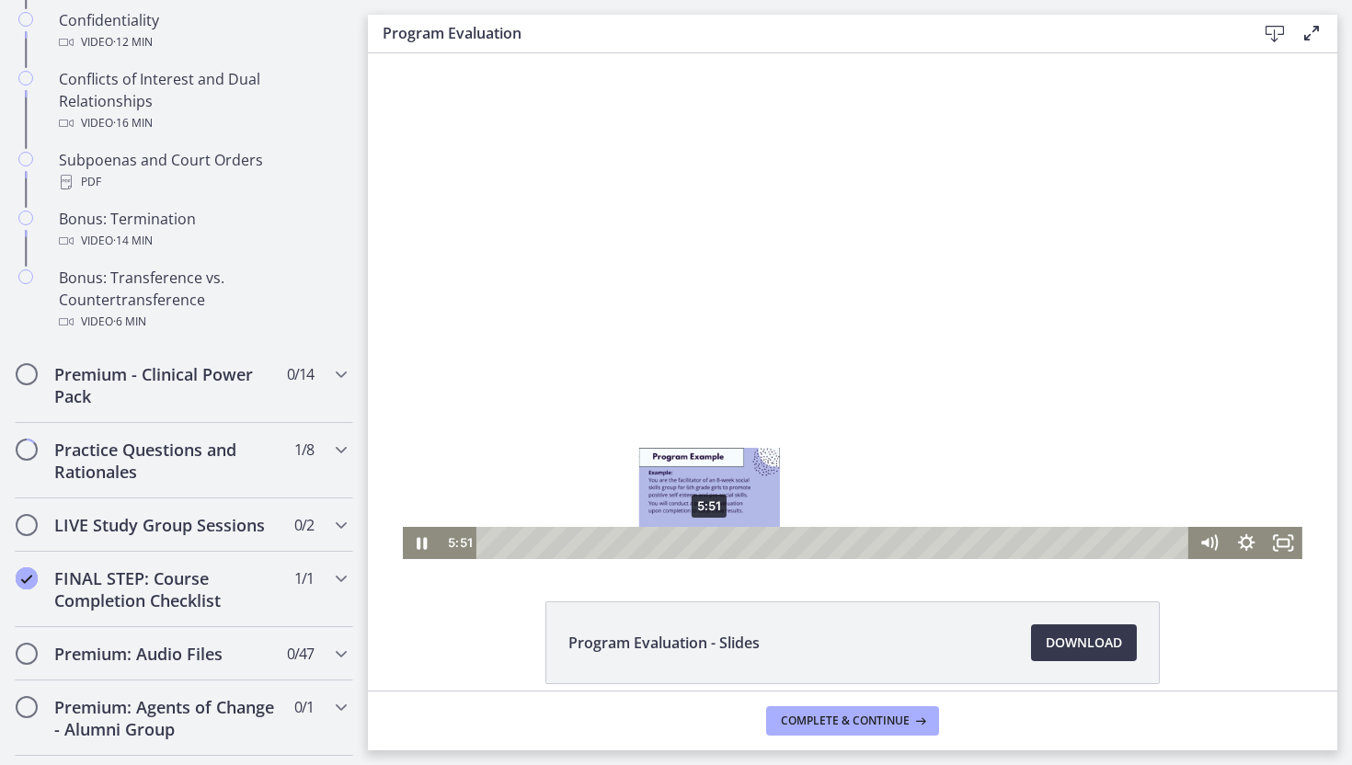
click at [710, 544] on div "5:51" at bounding box center [835, 543] width 690 height 32
click at [723, 541] on div "6:16" at bounding box center [835, 543] width 690 height 32
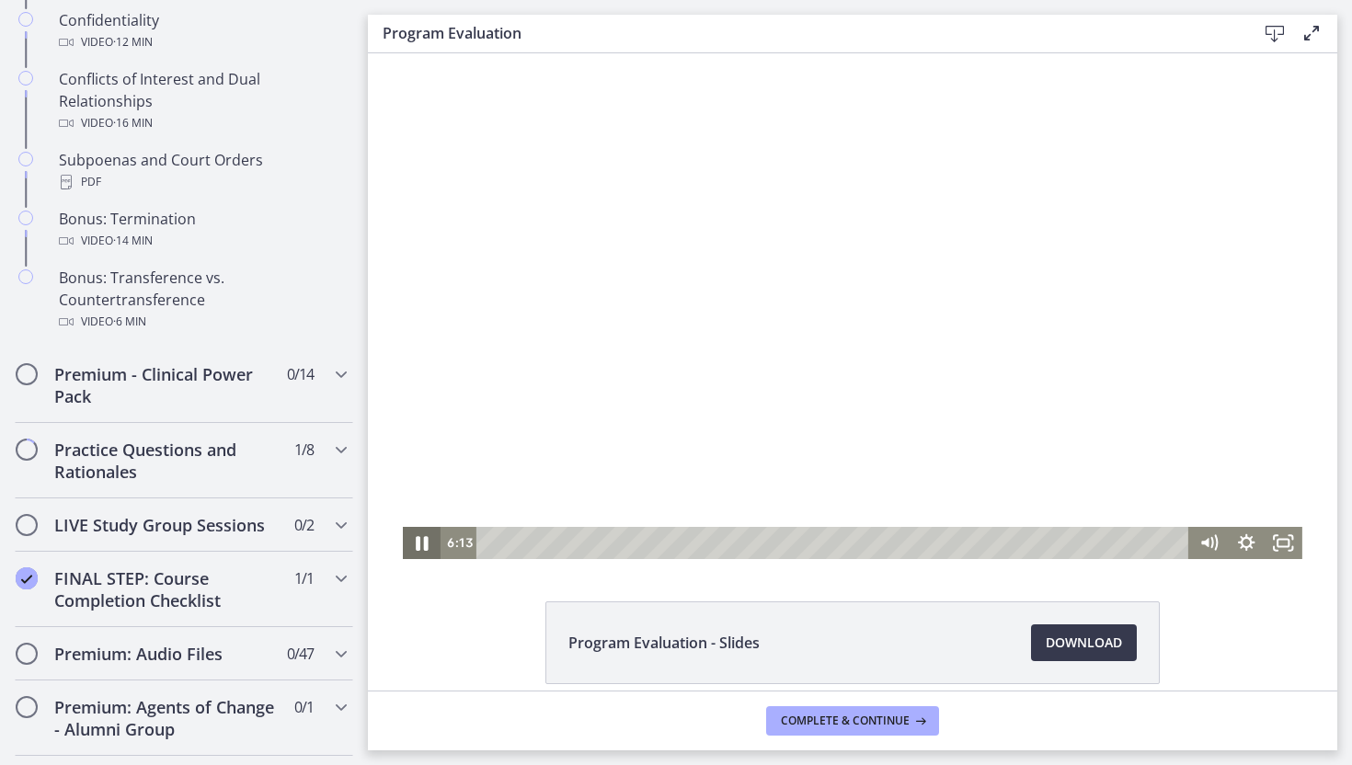
click at [429, 548] on icon "Pause" at bounding box center [421, 542] width 45 height 39
click at [429, 548] on icon "Play Video" at bounding box center [423, 542] width 45 height 39
click at [423, 547] on icon "Pause" at bounding box center [422, 543] width 12 height 15
